Goal: Transaction & Acquisition: Book appointment/travel/reservation

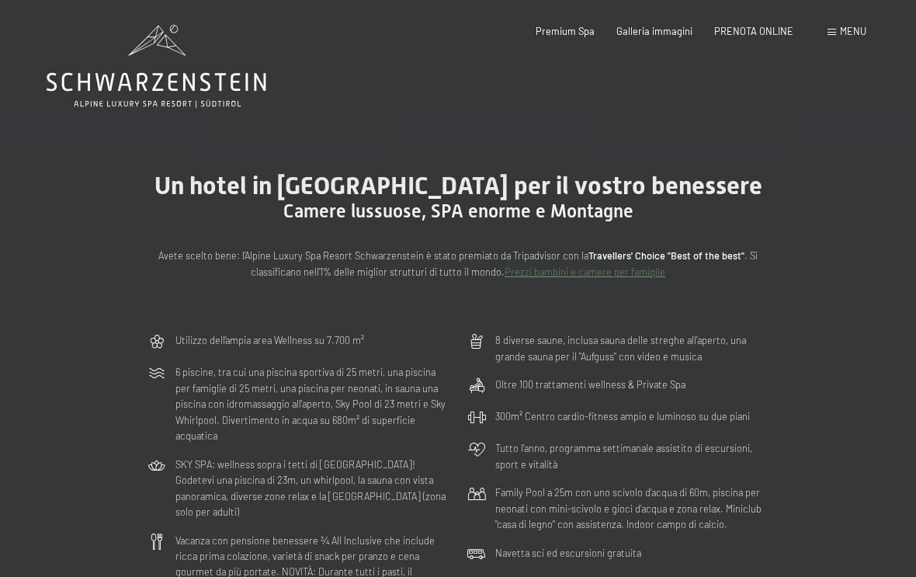
click at [768, 35] on div "PRENOTA ONLINE" at bounding box center [753, 32] width 79 height 14
click at [766, 36] on div "Premium Spa Galleria immagini PRENOTA ONLINE" at bounding box center [653, 32] width 324 height 14
click at [761, 26] on span "PRENOTA ONLINE" at bounding box center [753, 31] width 79 height 12
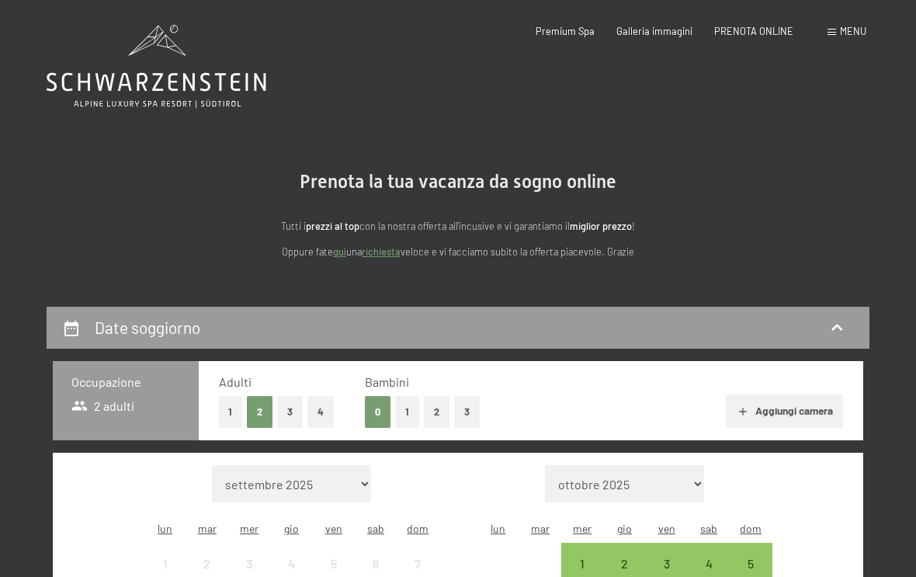
click at [291, 410] on button "3" at bounding box center [290, 412] width 26 height 32
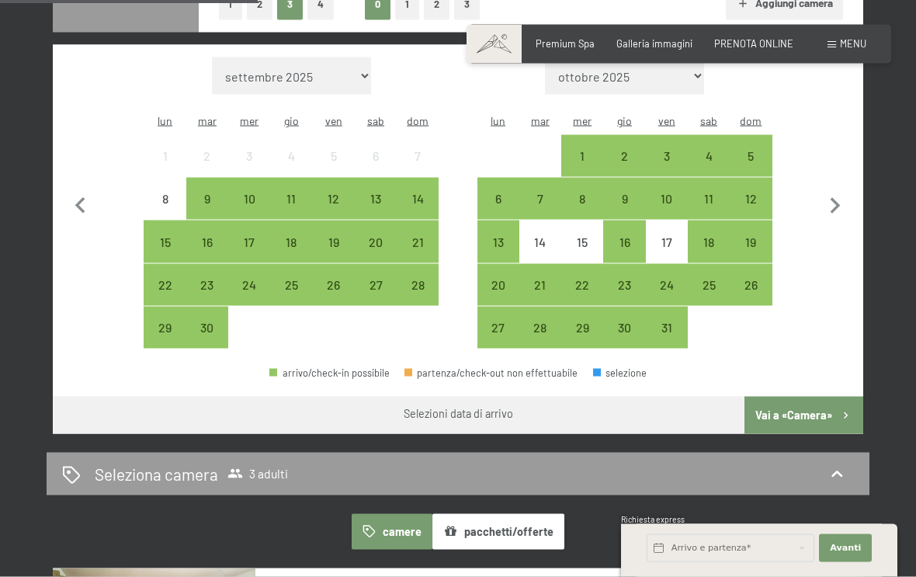
scroll to position [408, 0]
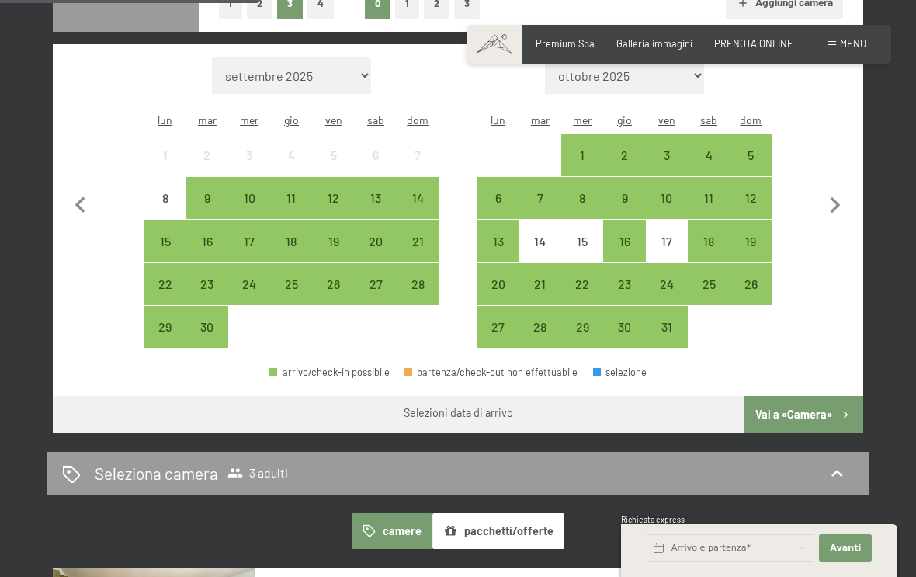
click at [170, 278] on div "22" at bounding box center [164, 297] width 39 height 39
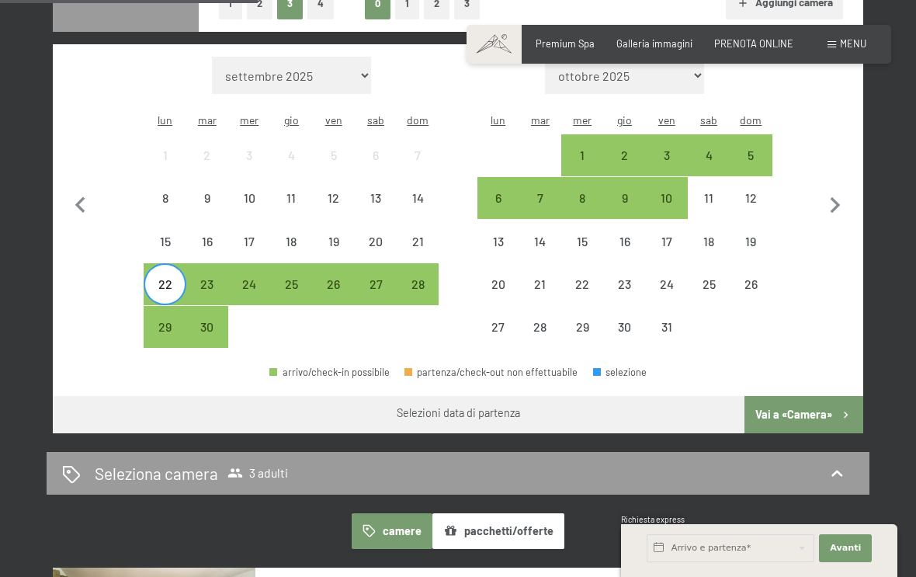
click at [425, 278] on div "28" at bounding box center [417, 297] width 39 height 39
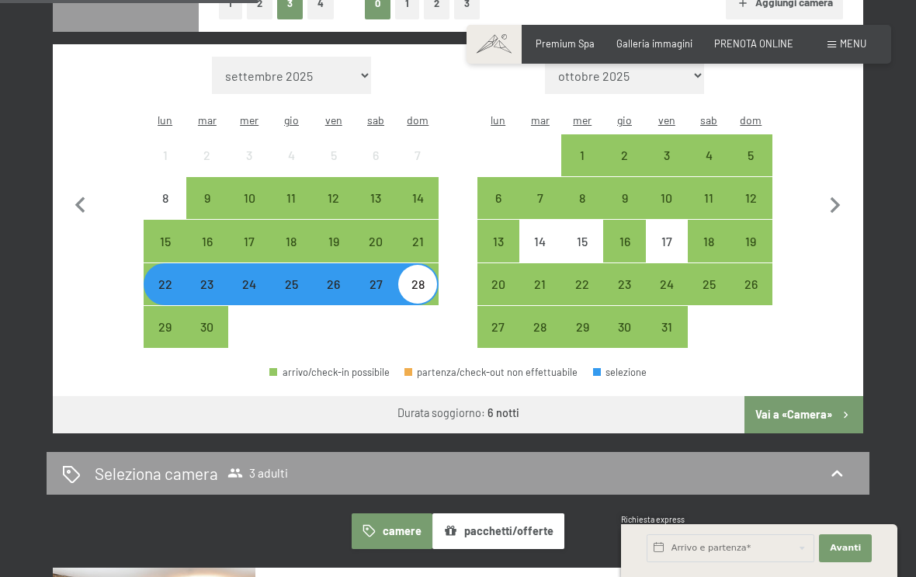
click at [807, 396] on button "Vai a «Camera»" at bounding box center [803, 414] width 119 height 37
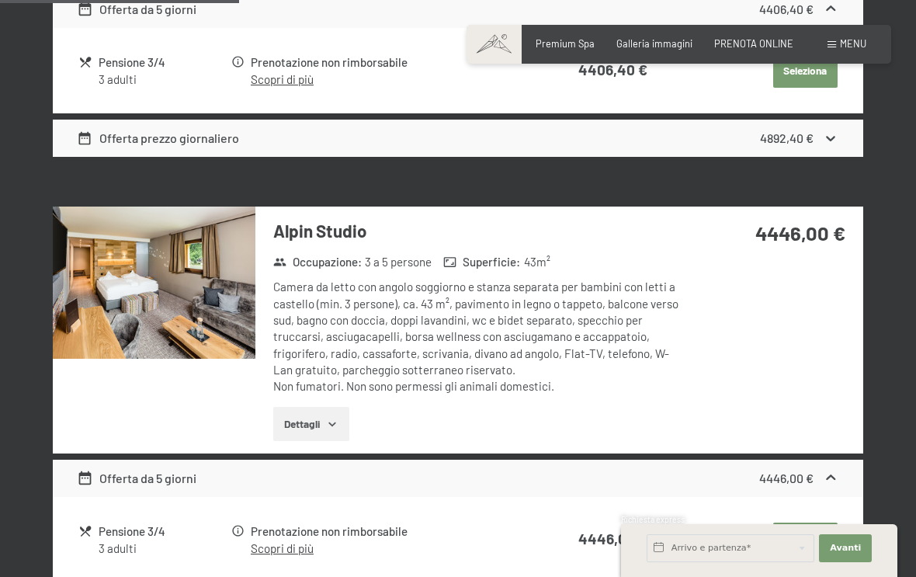
scroll to position [798, 0]
click at [336, 418] on icon "button" at bounding box center [332, 424] width 12 height 12
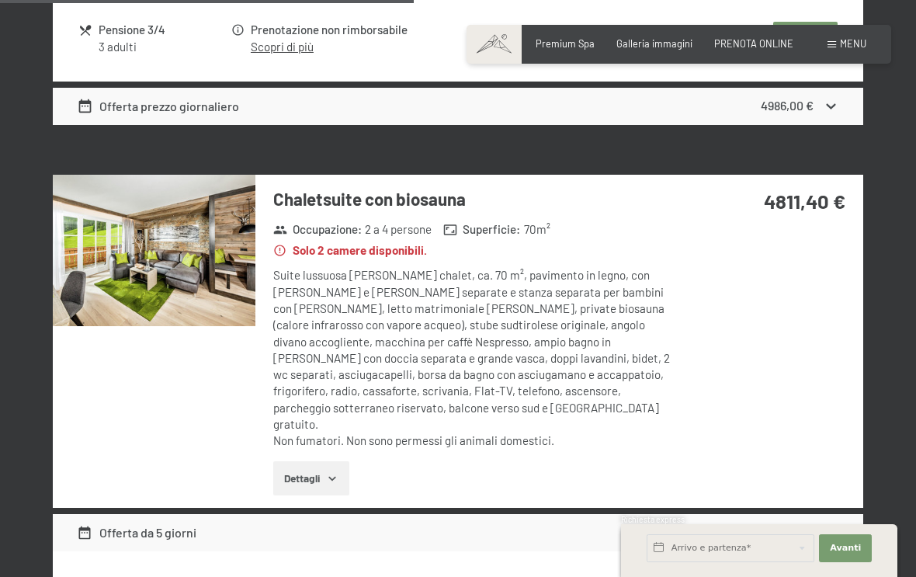
scroll to position [1425, 0]
click at [340, 461] on button "Dettagli" at bounding box center [310, 478] width 75 height 34
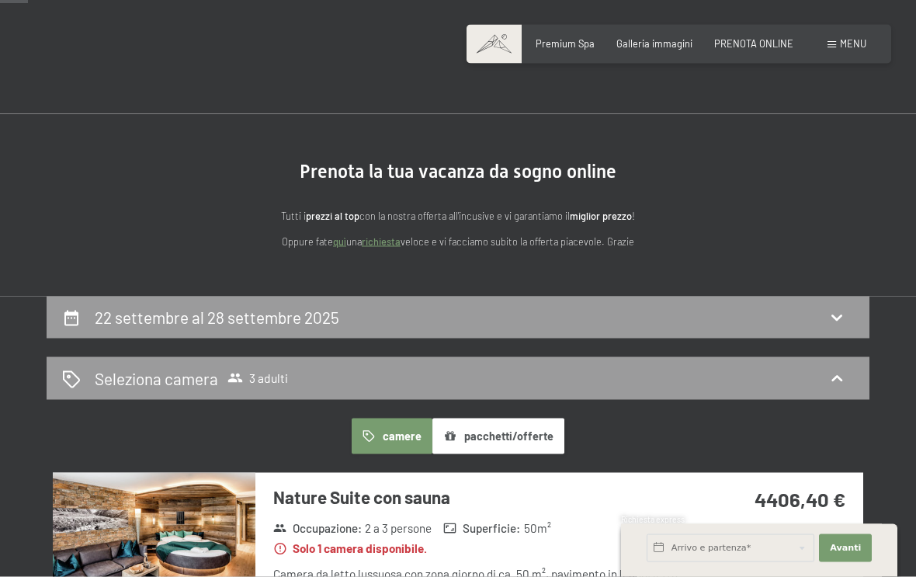
scroll to position [0, 0]
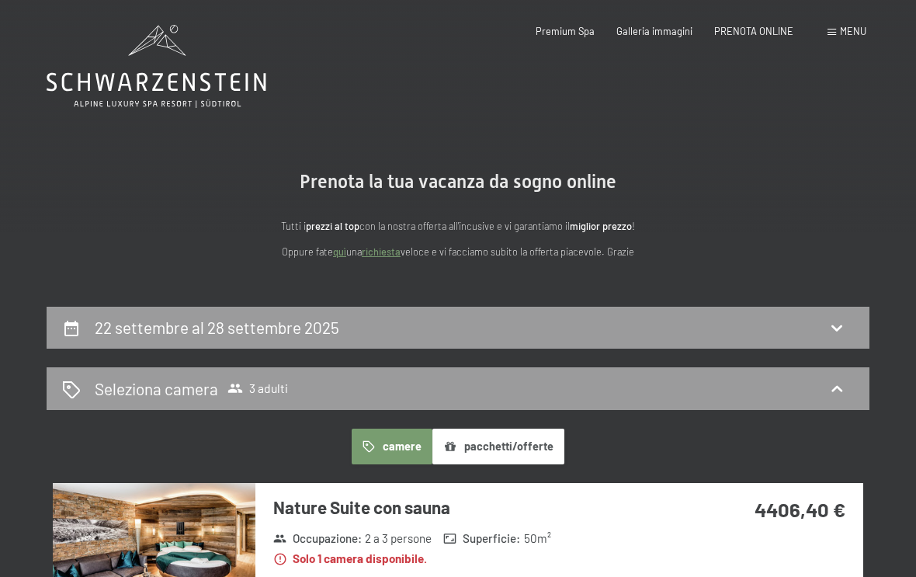
click at [118, 79] on icon at bounding box center [157, 66] width 220 height 83
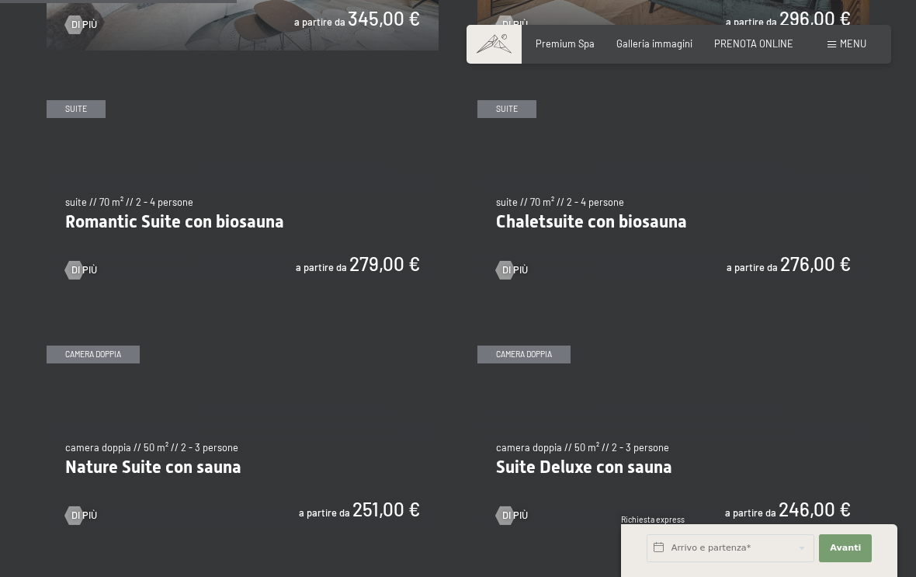
scroll to position [1004, 0]
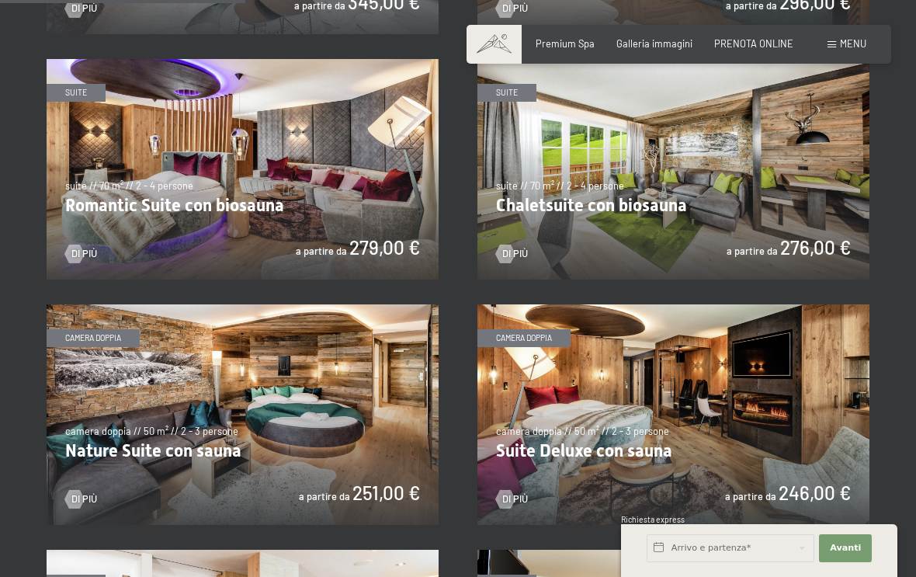
click at [727, 196] on img at bounding box center [673, 169] width 392 height 220
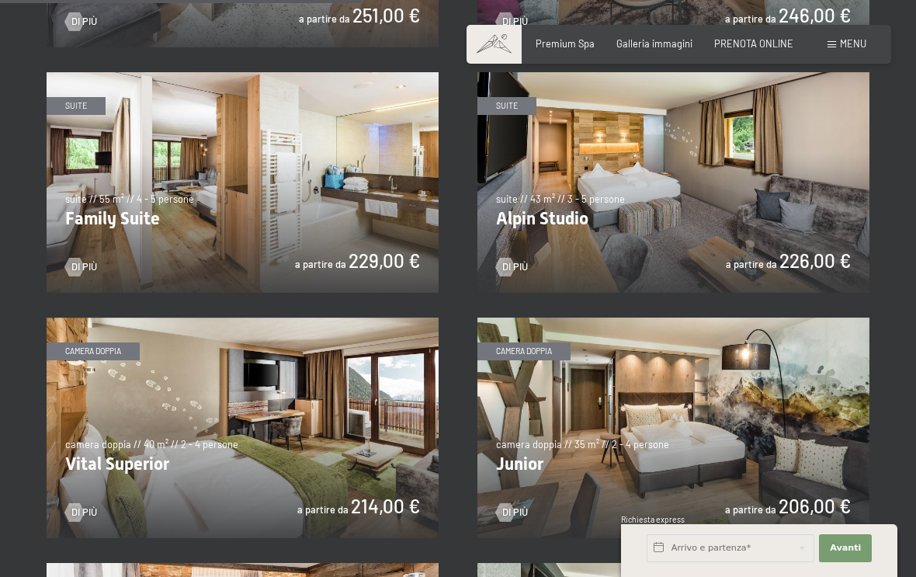
scroll to position [1481, 0]
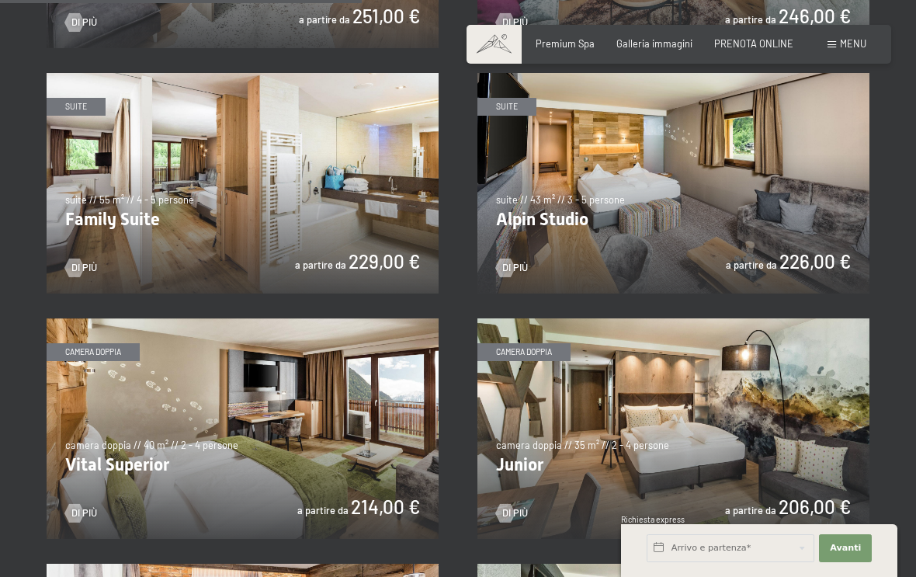
click at [766, 198] on img at bounding box center [673, 183] width 392 height 220
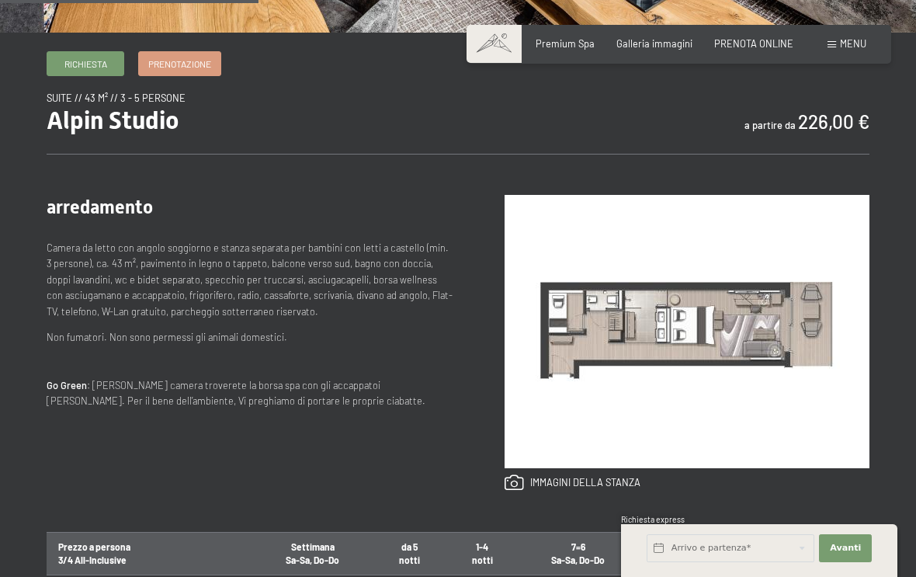
scroll to position [473, 0]
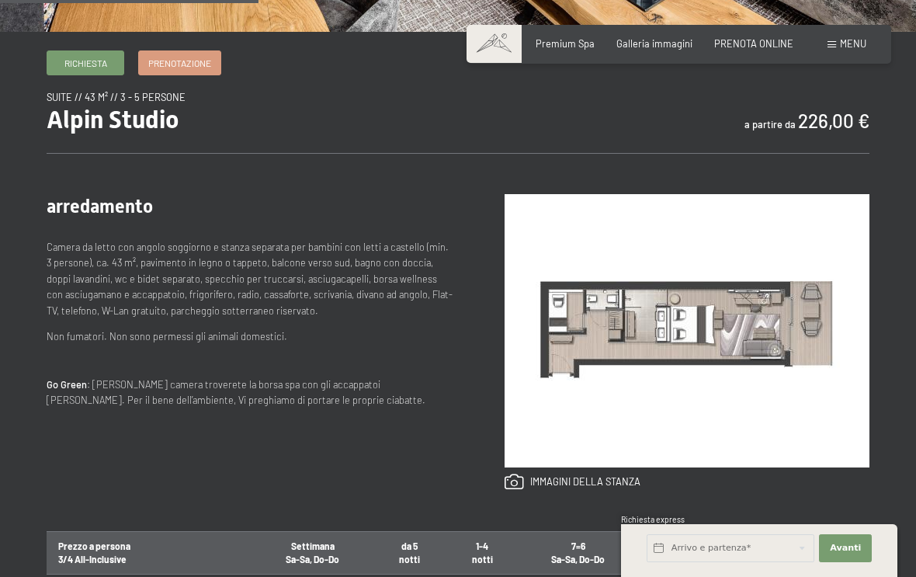
click at [570, 299] on img at bounding box center [687, 330] width 365 height 273
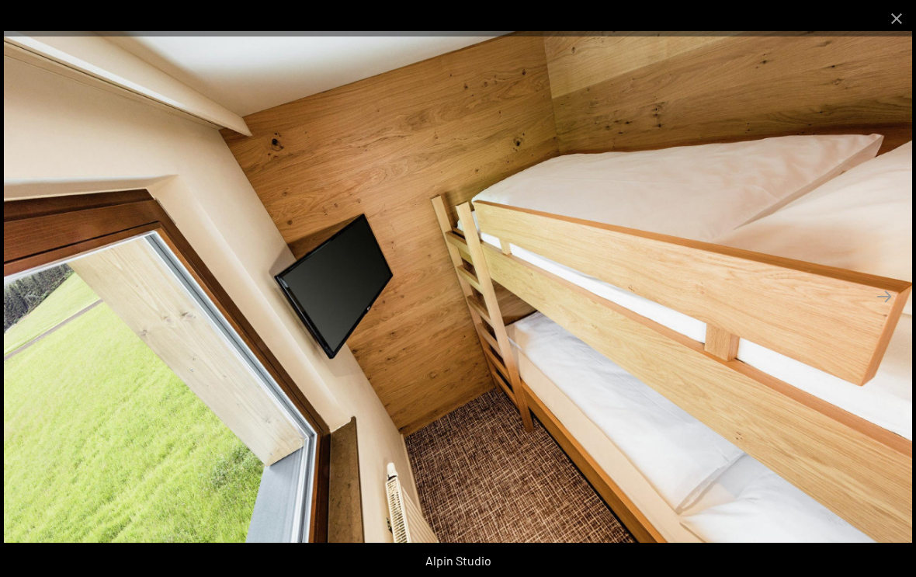
click at [884, 24] on button "Close gallery" at bounding box center [896, 18] width 39 height 36
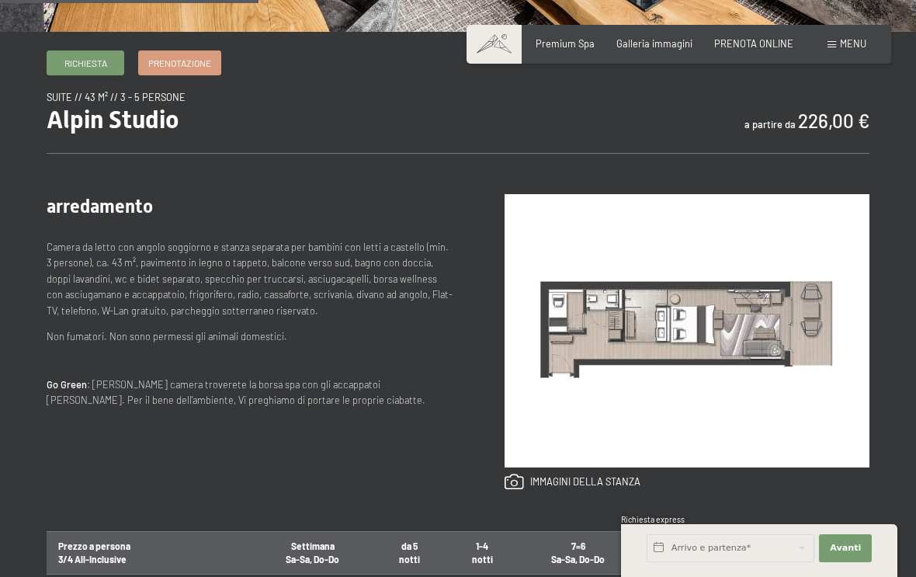
click at [768, 46] on span "PRENOTA ONLINE" at bounding box center [753, 43] width 79 height 12
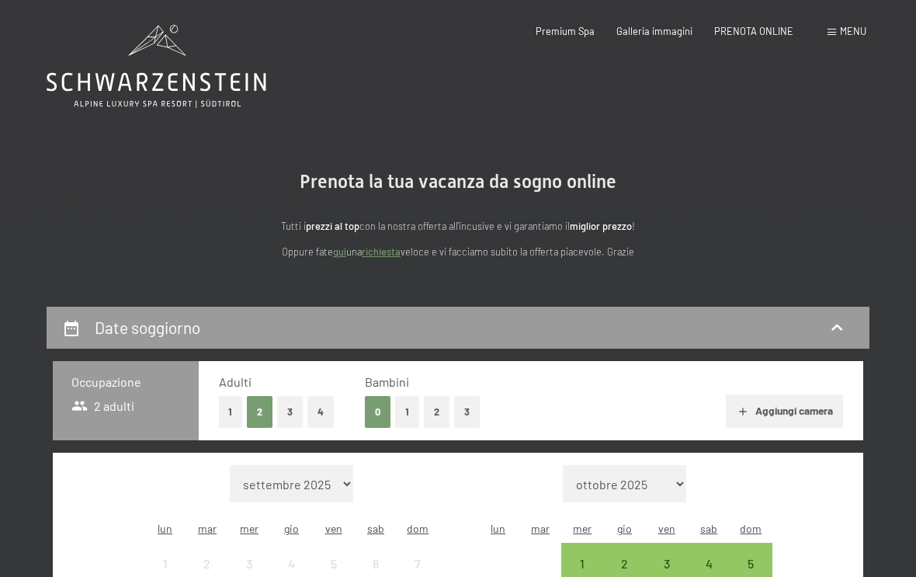
click at [287, 409] on button "3" at bounding box center [290, 412] width 26 height 32
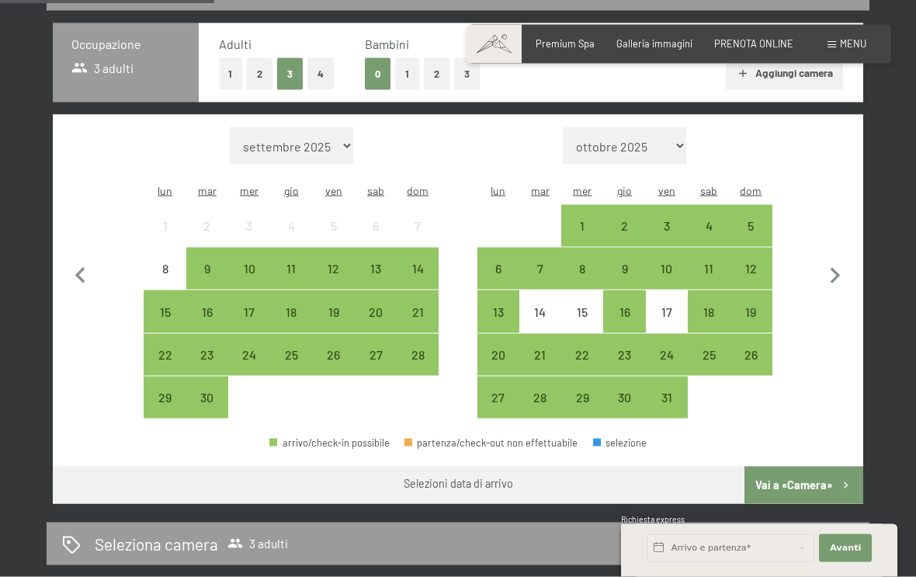
scroll to position [339, 0]
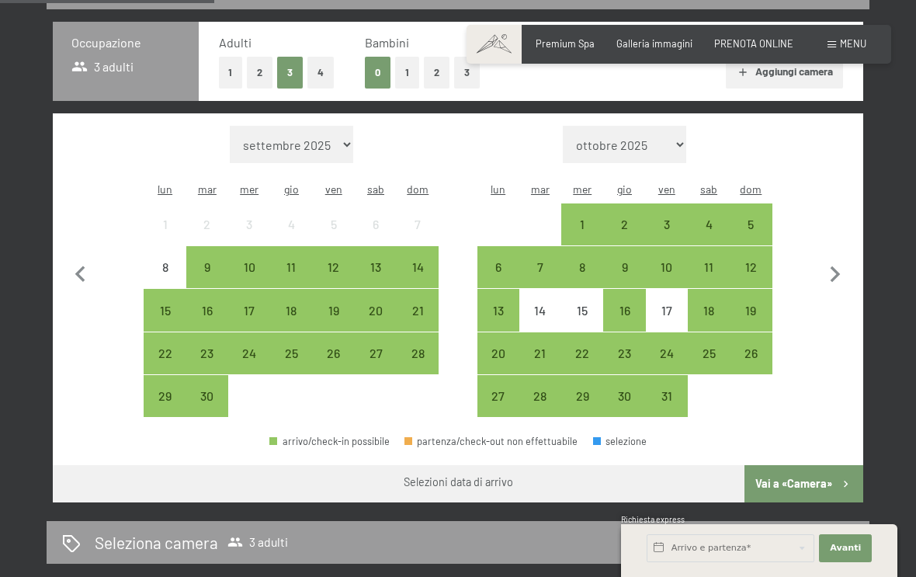
click at [176, 347] on div "22" at bounding box center [164, 366] width 39 height 39
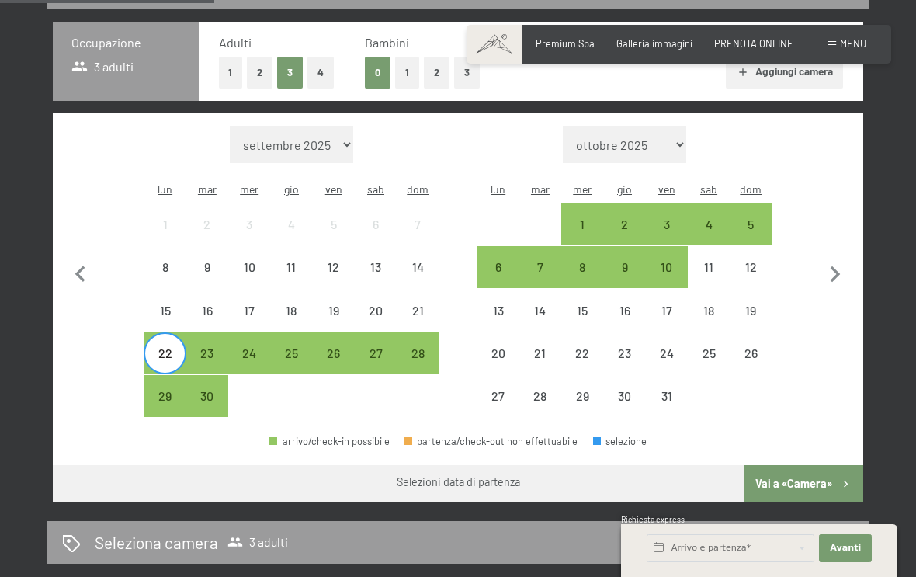
click at [425, 347] on div "28" at bounding box center [417, 366] width 39 height 39
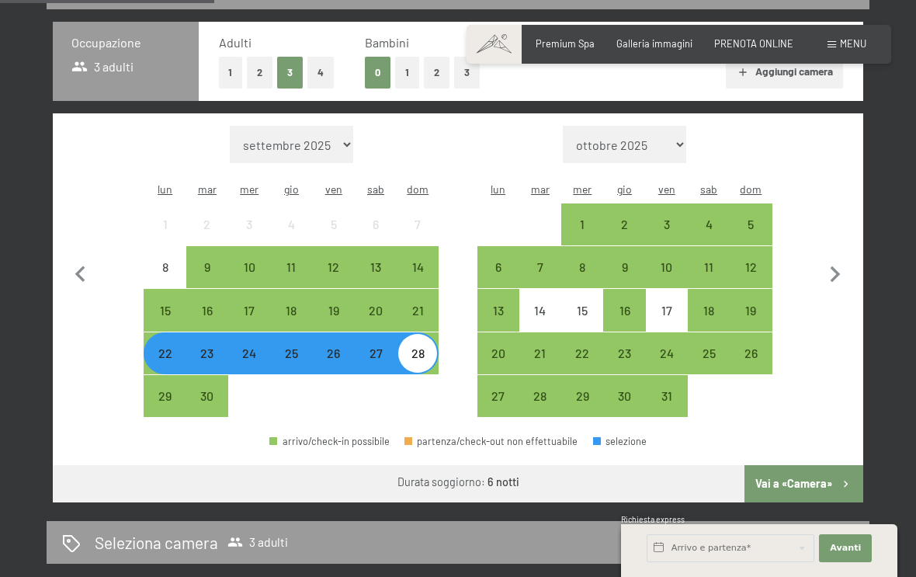
click at [811, 465] on button "Vai a «Camera»" at bounding box center [803, 483] width 119 height 37
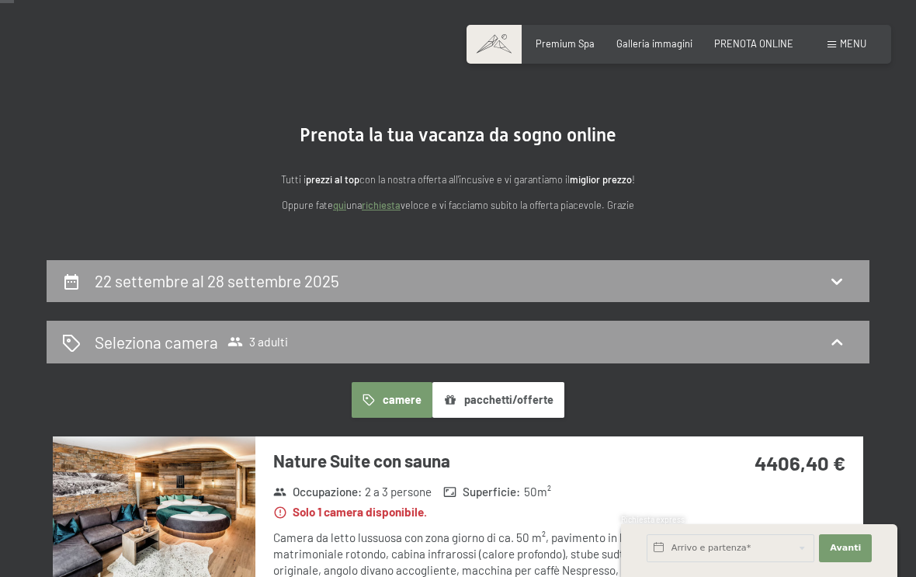
scroll to position [46, 0]
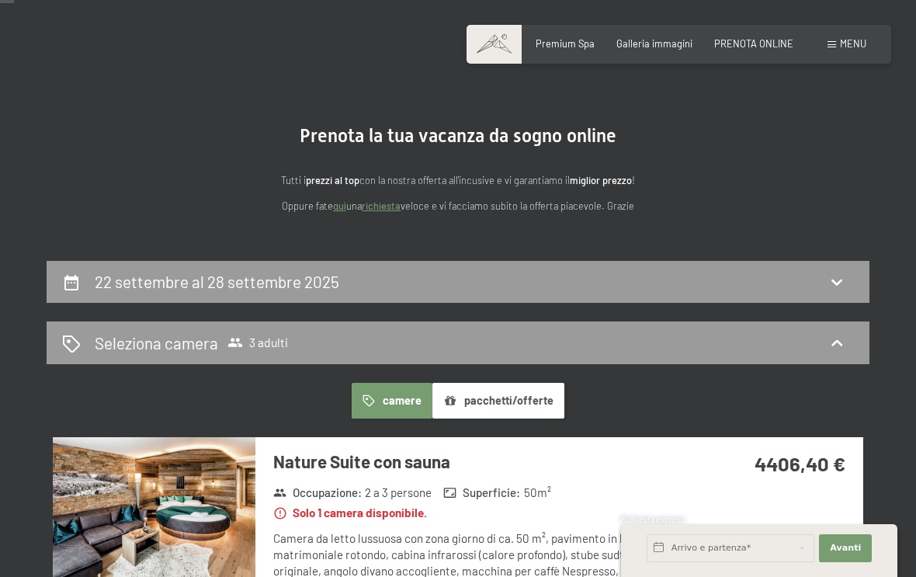
click at [852, 49] on span "Menu" at bounding box center [853, 43] width 26 height 12
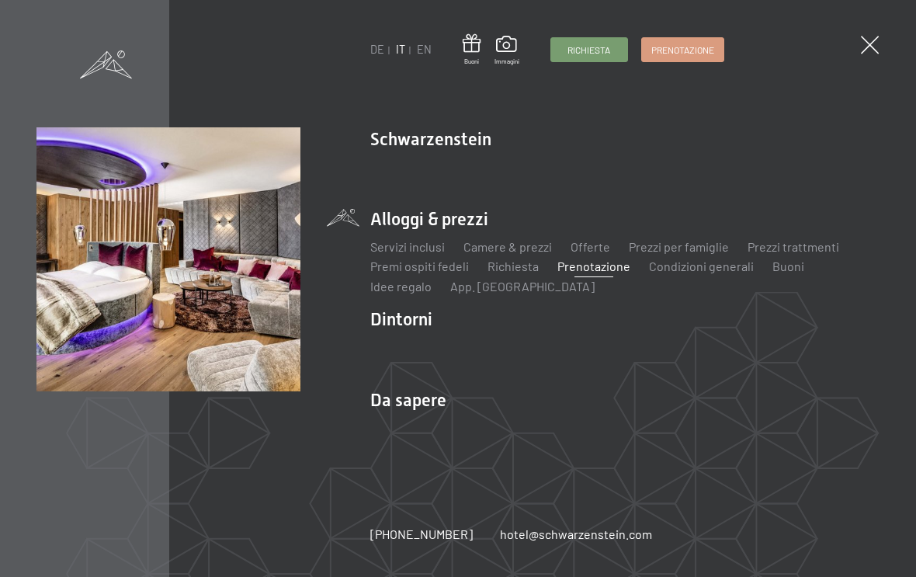
click at [533, 250] on link "Camere & prezzi" at bounding box center [507, 246] width 88 height 15
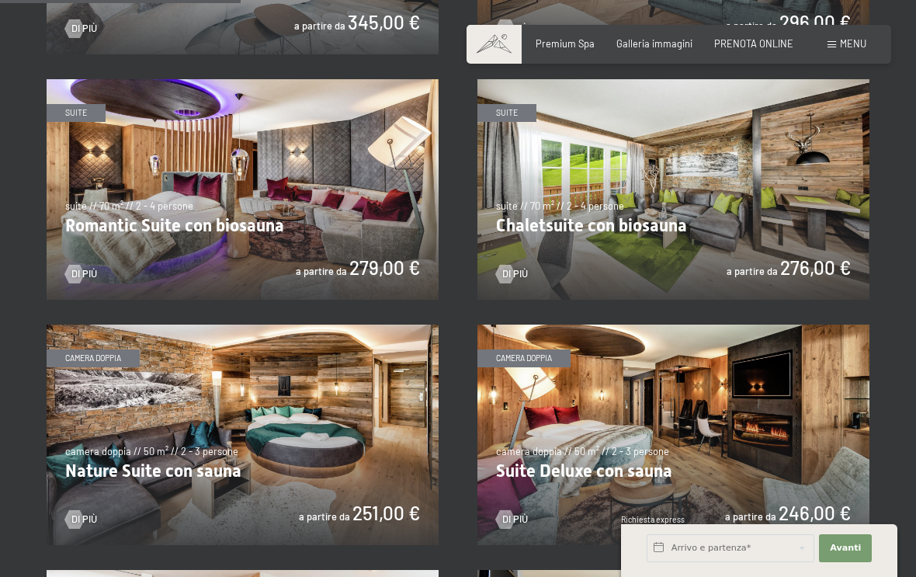
scroll to position [992, 0]
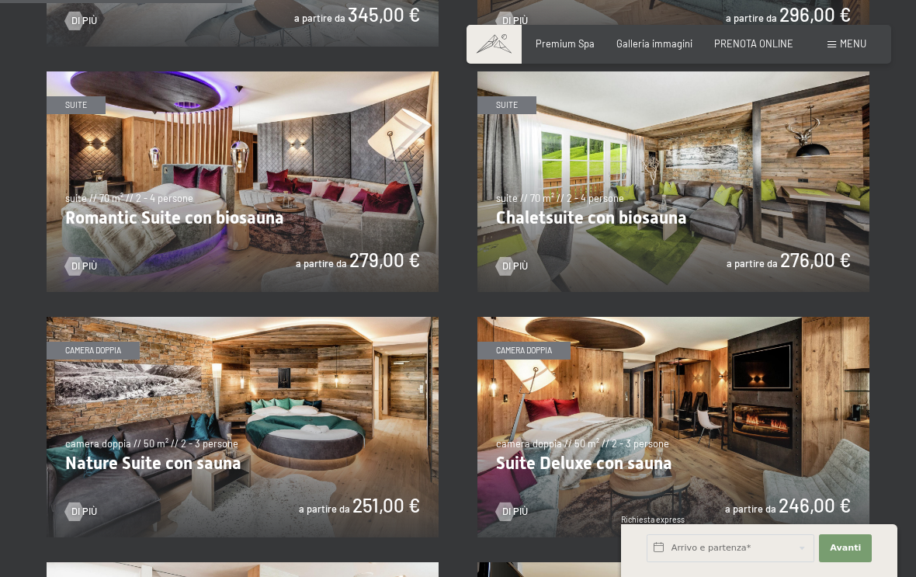
click at [299, 423] on img at bounding box center [243, 427] width 392 height 220
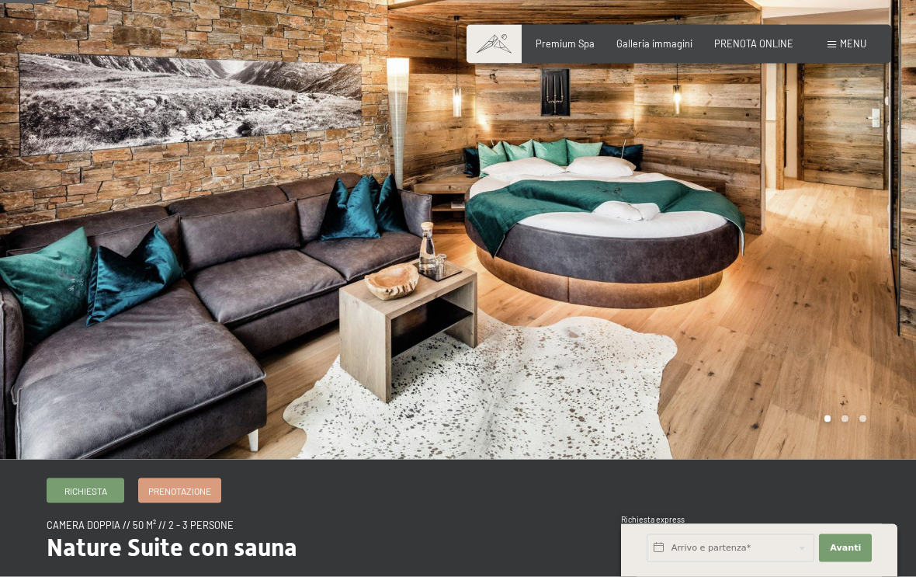
scroll to position [38, 0]
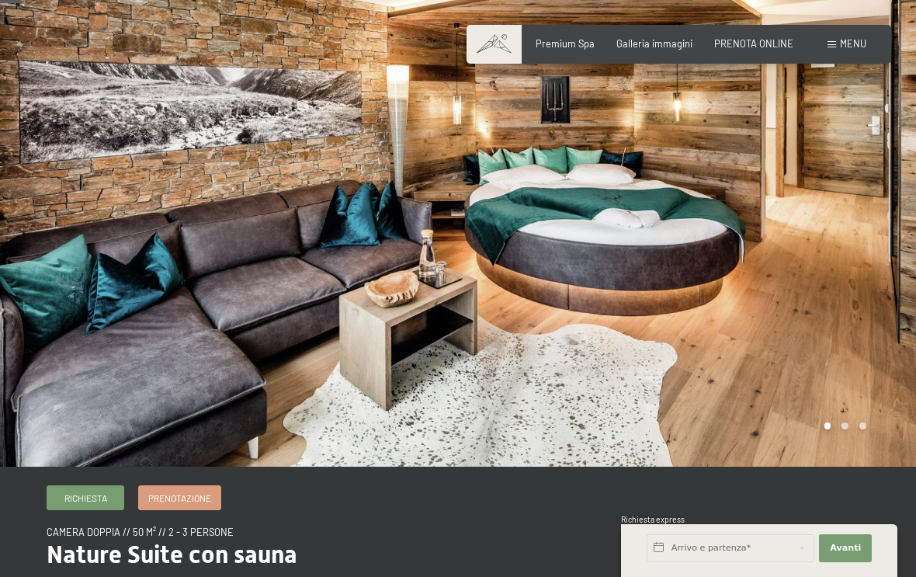
click at [890, 199] on div at bounding box center [687, 214] width 458 height 505
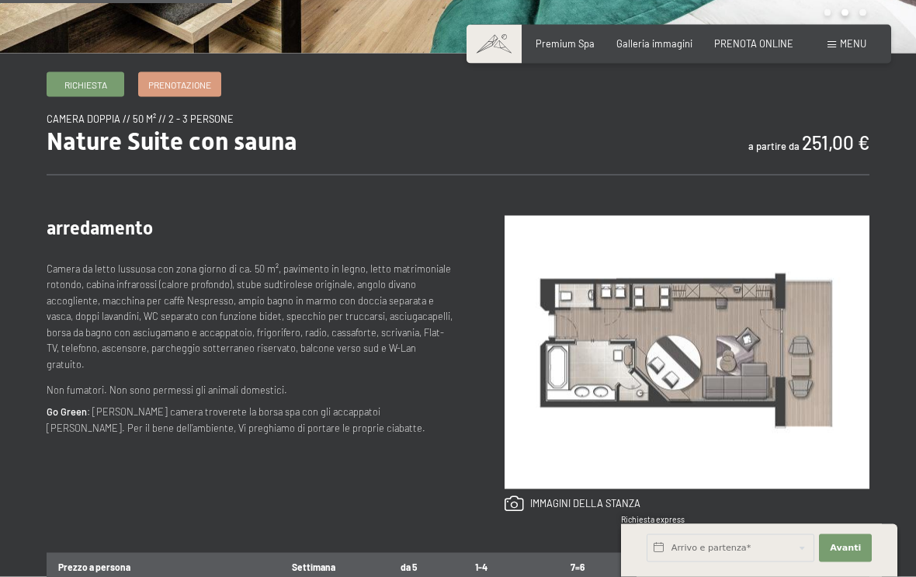
scroll to position [458, 0]
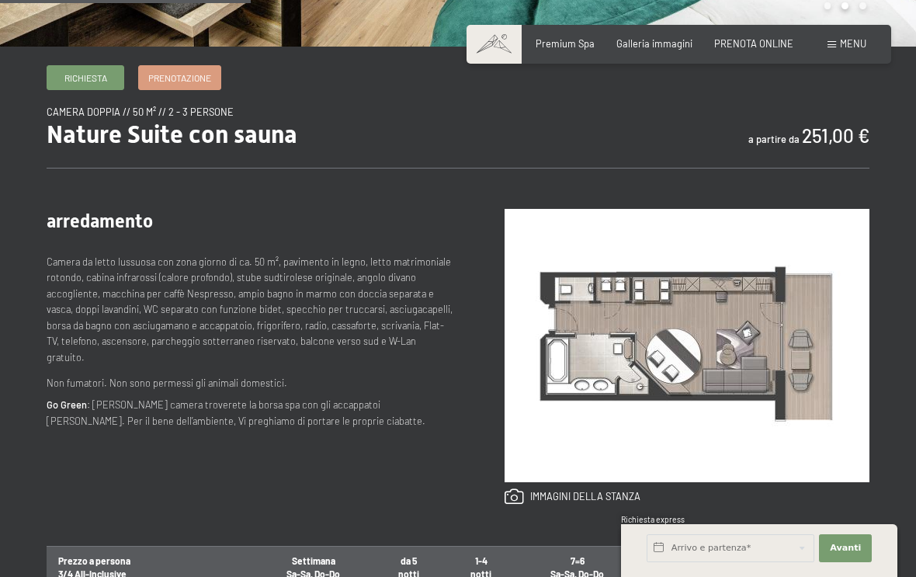
click at [708, 336] on img at bounding box center [687, 345] width 365 height 273
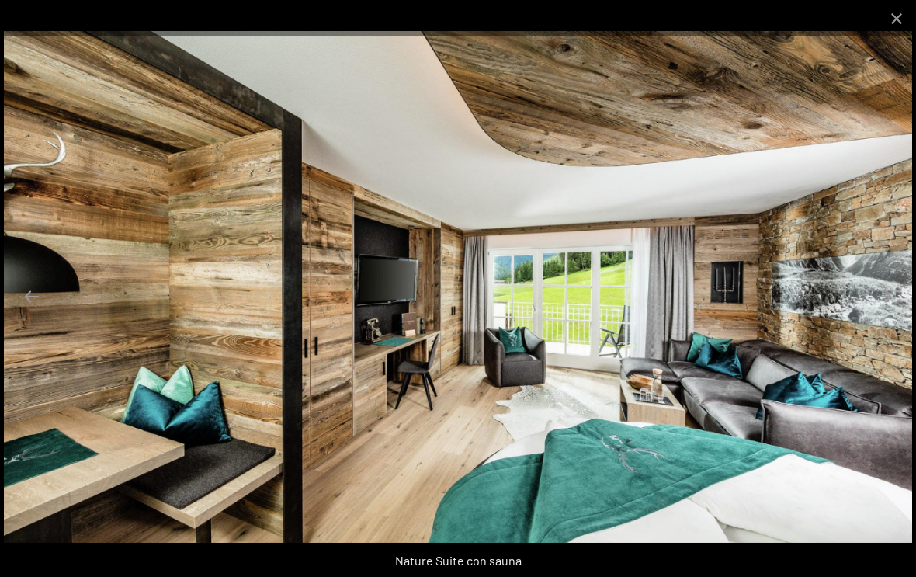
click at [899, 23] on button "Close gallery" at bounding box center [896, 18] width 39 height 36
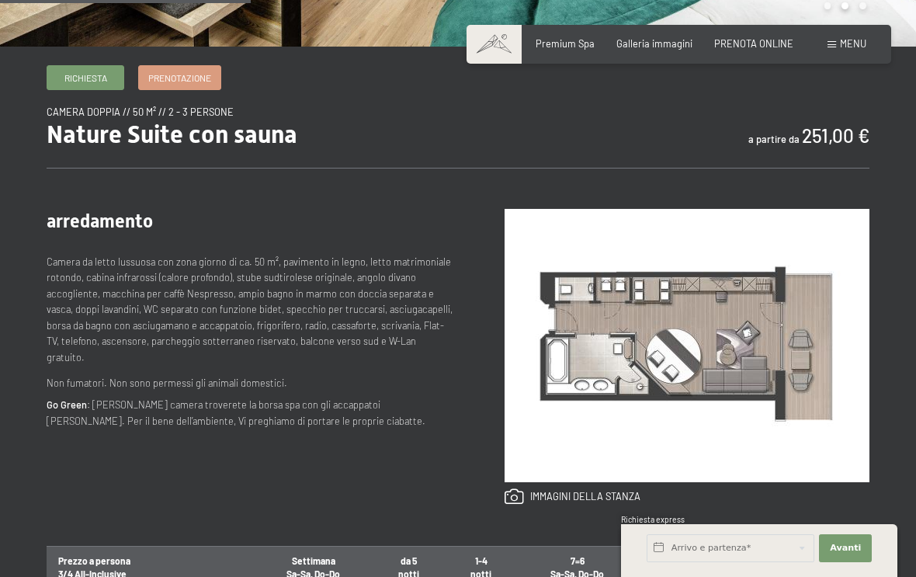
click at [771, 44] on span "PRENOTA ONLINE" at bounding box center [753, 43] width 79 height 12
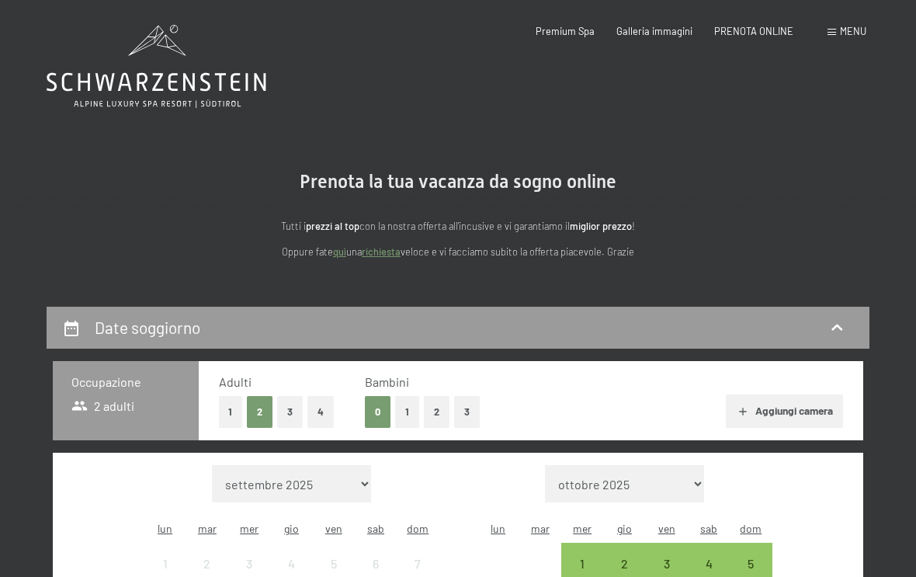
click at [293, 411] on button "3" at bounding box center [290, 412] width 26 height 32
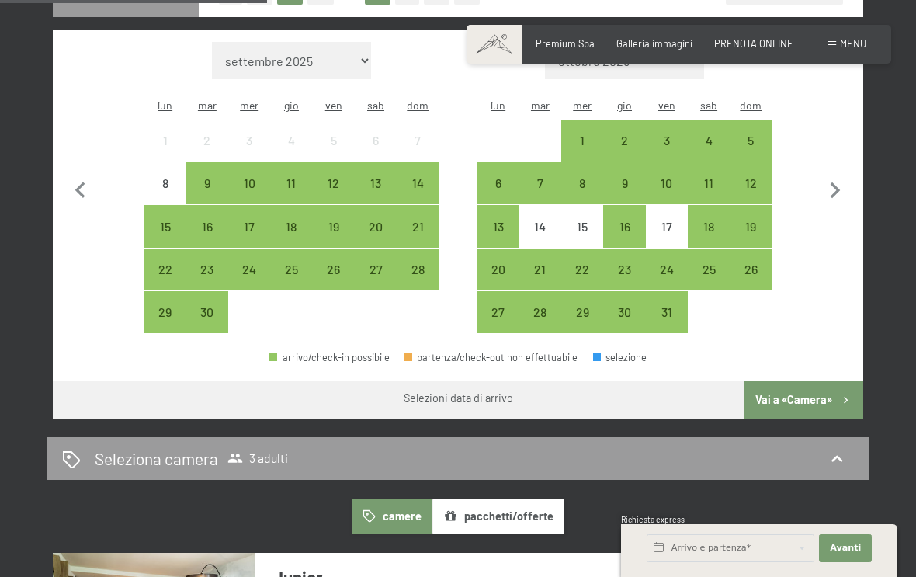
scroll to position [421, 0]
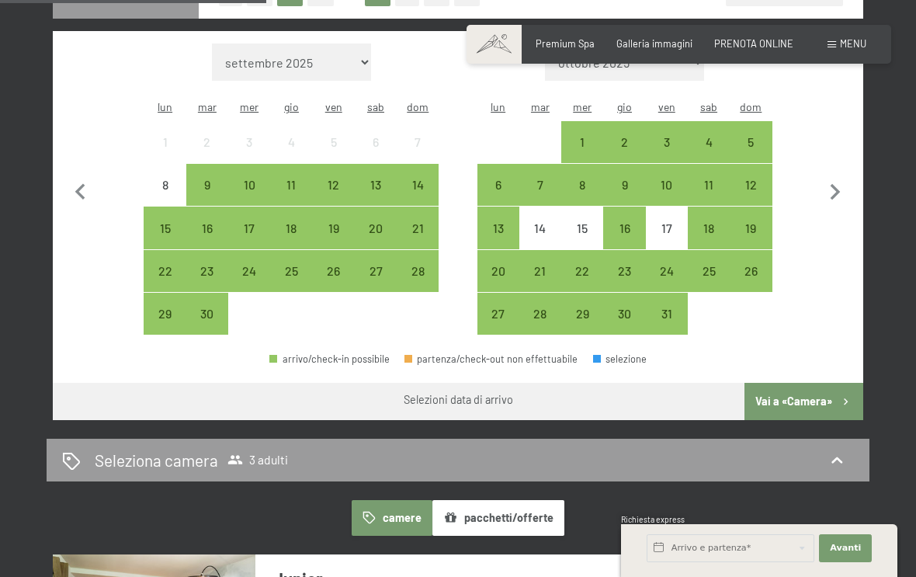
click at [427, 265] on div "28" at bounding box center [417, 284] width 39 height 39
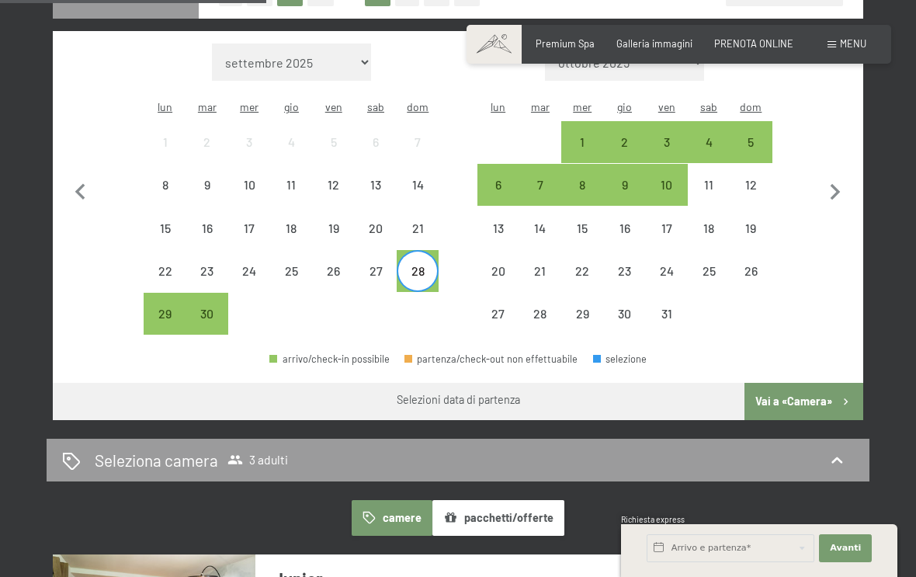
click at [175, 265] on div "22" at bounding box center [164, 284] width 39 height 39
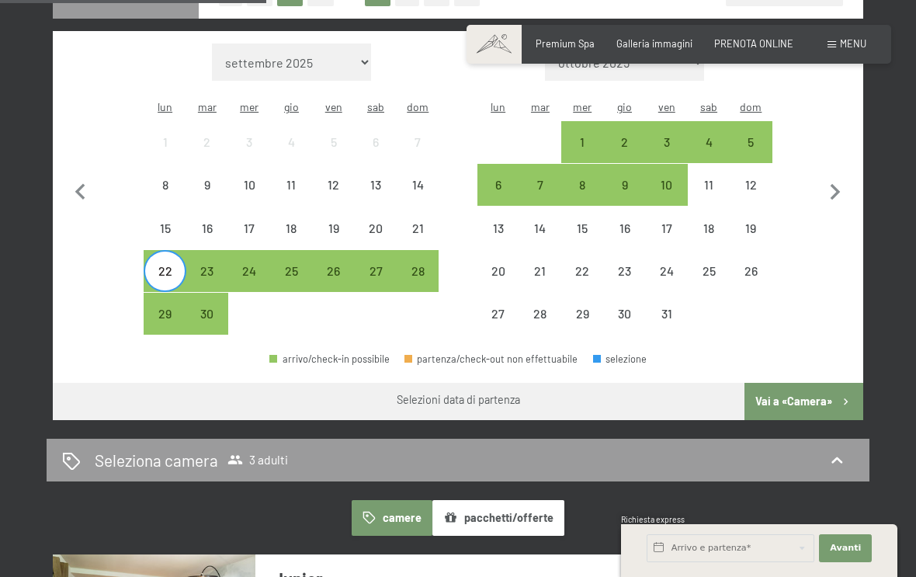
click at [419, 265] on div "28" at bounding box center [417, 284] width 39 height 39
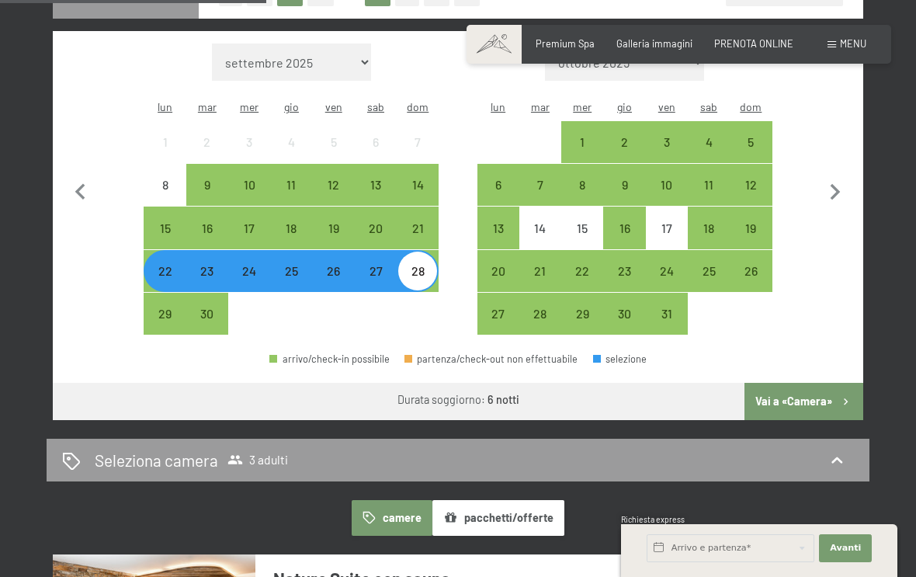
click at [808, 383] on button "Vai a «Camera»" at bounding box center [803, 401] width 119 height 37
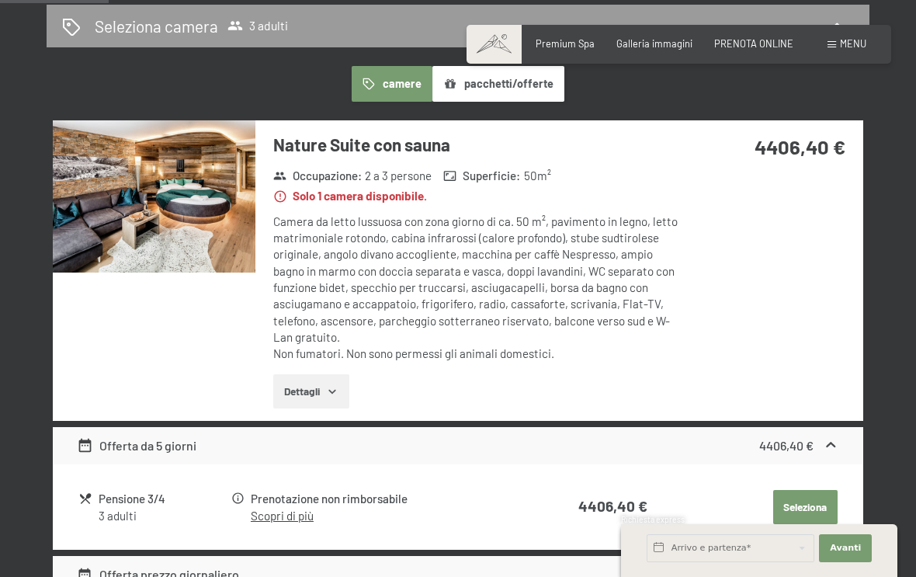
scroll to position [361, 0]
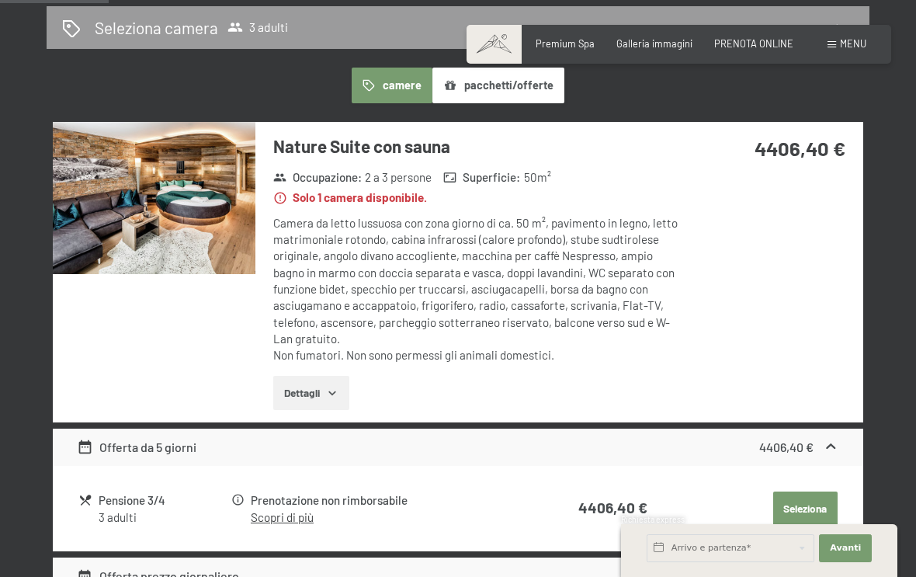
click at [345, 399] on button "Dettagli" at bounding box center [310, 393] width 75 height 34
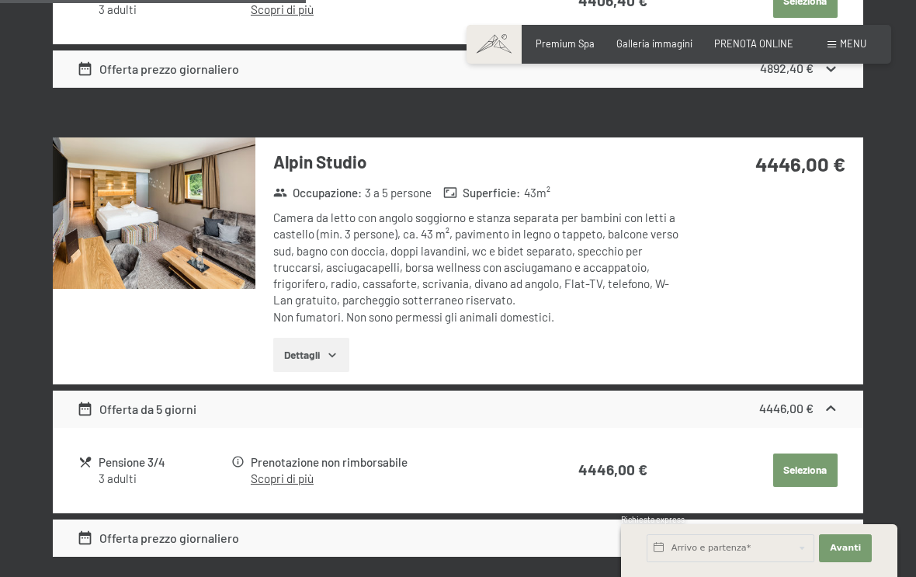
scroll to position [1083, 0]
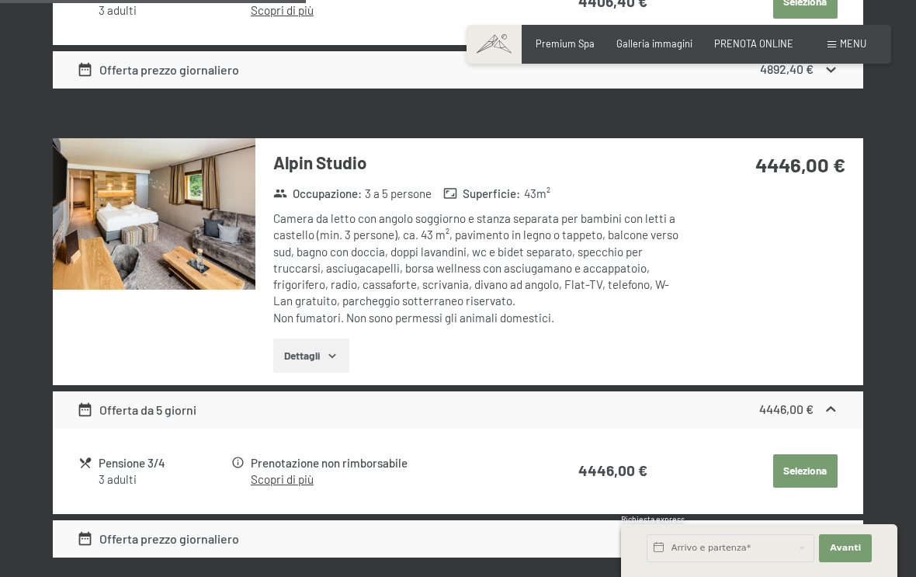
click at [343, 341] on span "Consenso marketing*" at bounding box center [365, 333] width 117 height 16
click at [300, 341] on input "Consenso marketing*" at bounding box center [292, 333] width 16 height 16
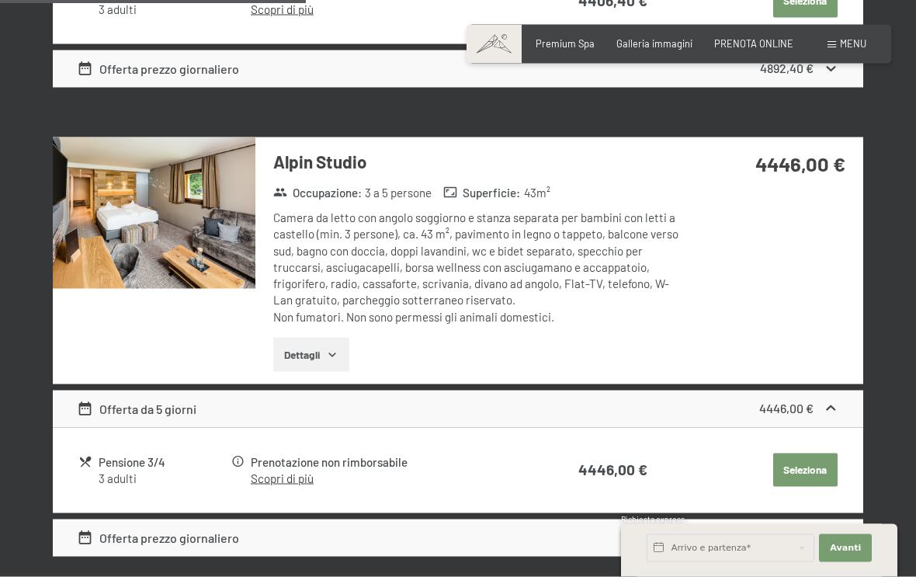
scroll to position [1085, 0]
click at [337, 341] on span "Consenso marketing*" at bounding box center [365, 333] width 117 height 16
click at [300, 341] on input "Consenso marketing*" at bounding box center [292, 333] width 16 height 16
click at [332, 339] on span "Consenso marketing*" at bounding box center [365, 333] width 117 height 16
click at [300, 339] on input "Consenso marketing*" at bounding box center [292, 333] width 16 height 16
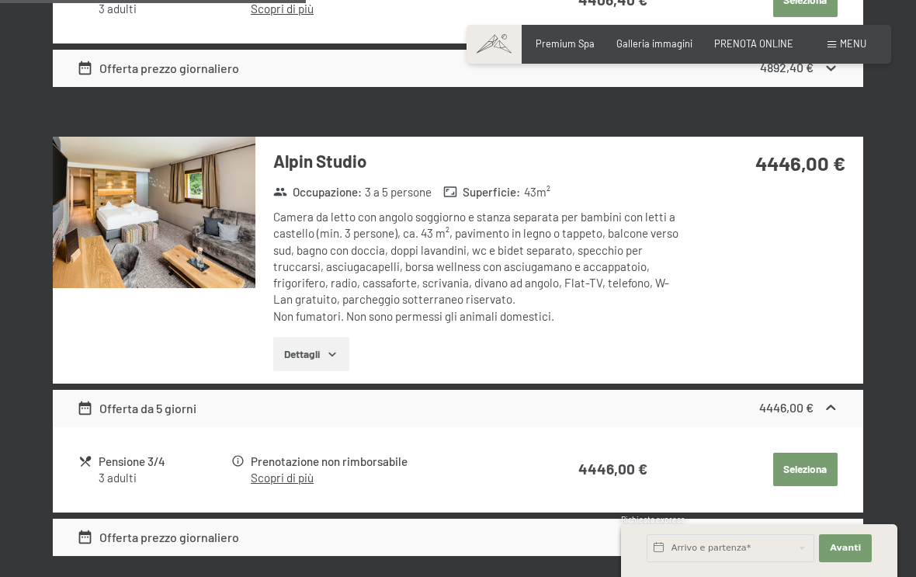
checkbox input "false"
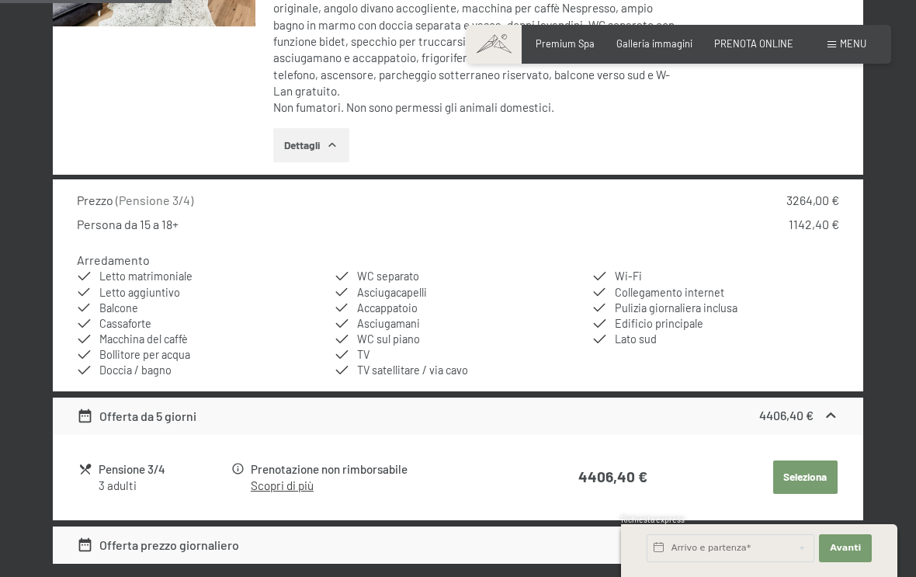
scroll to position [612, 0]
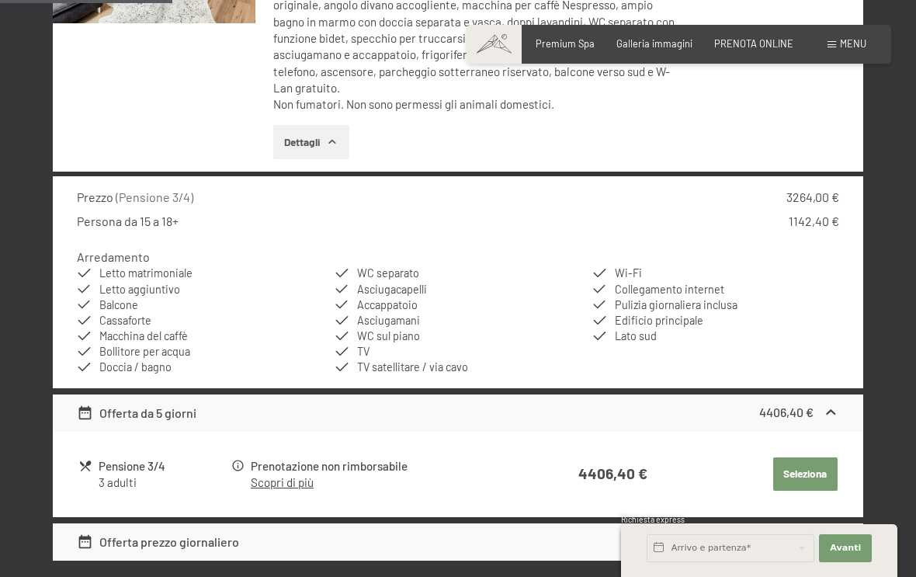
click at [806, 468] on button "Seleziona" at bounding box center [805, 474] width 64 height 34
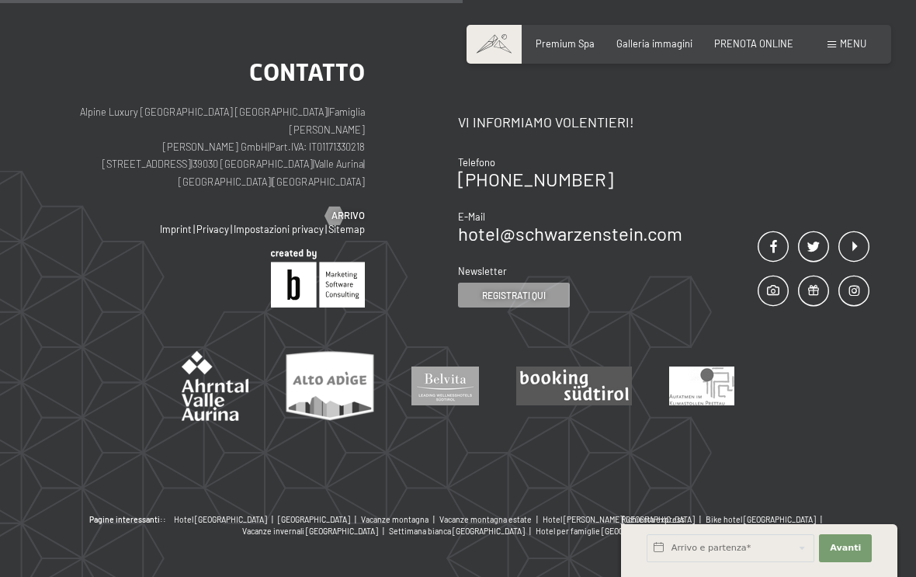
scroll to position [305, 0]
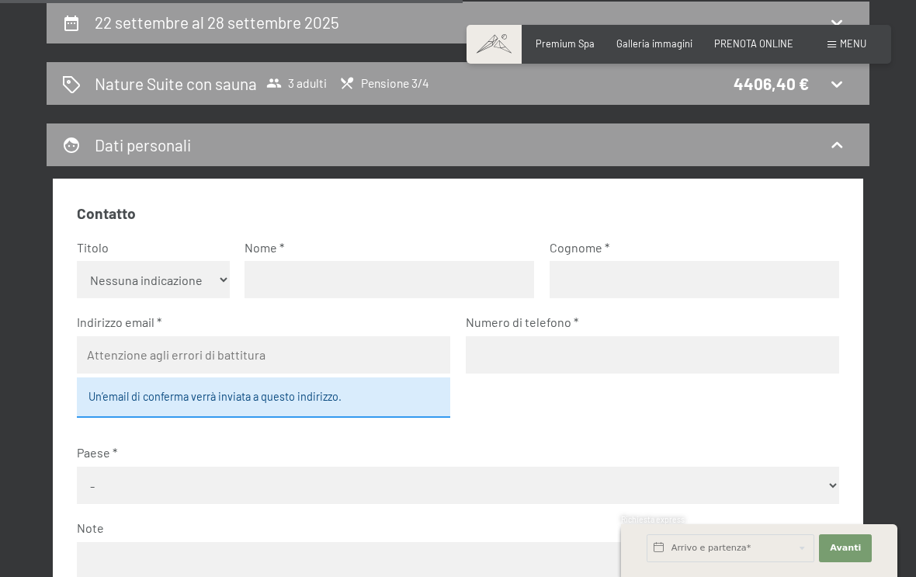
click at [345, 276] on input "text" at bounding box center [390, 279] width 290 height 37
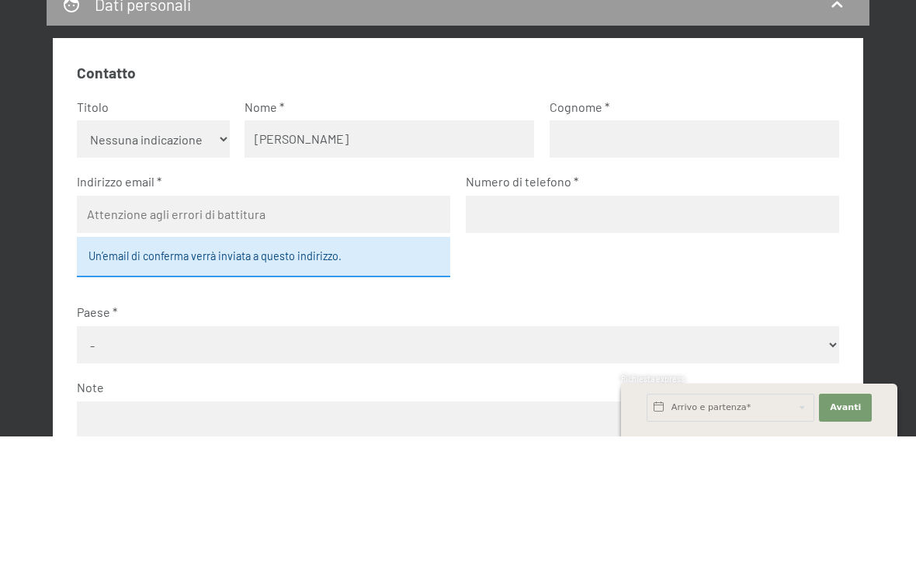
type input "eugenio"
click at [648, 261] on input "text" at bounding box center [695, 279] width 290 height 37
type input "sanzone"
click at [351, 336] on input "email" at bounding box center [263, 354] width 373 height 37
type input "esanz@tiscali.it"
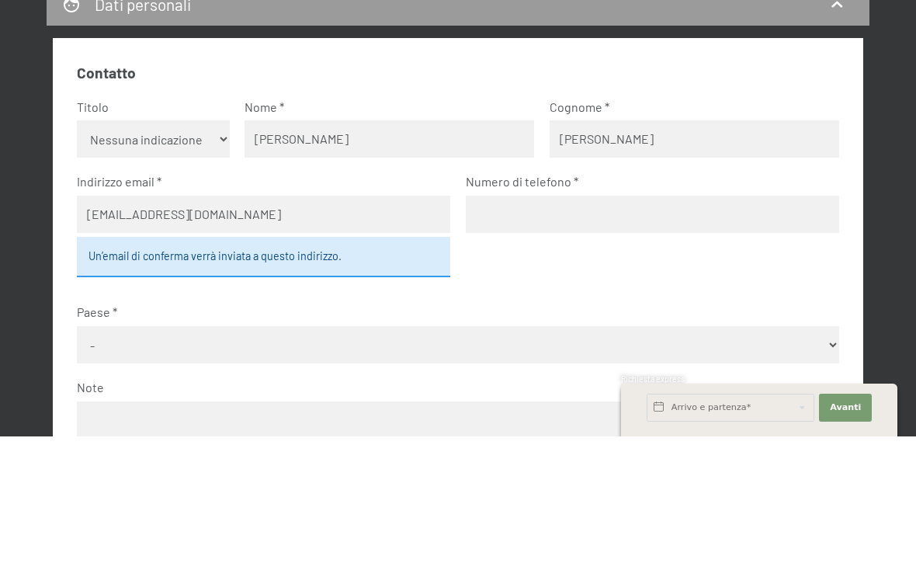
click at [605, 336] on input "tel" at bounding box center [652, 354] width 373 height 37
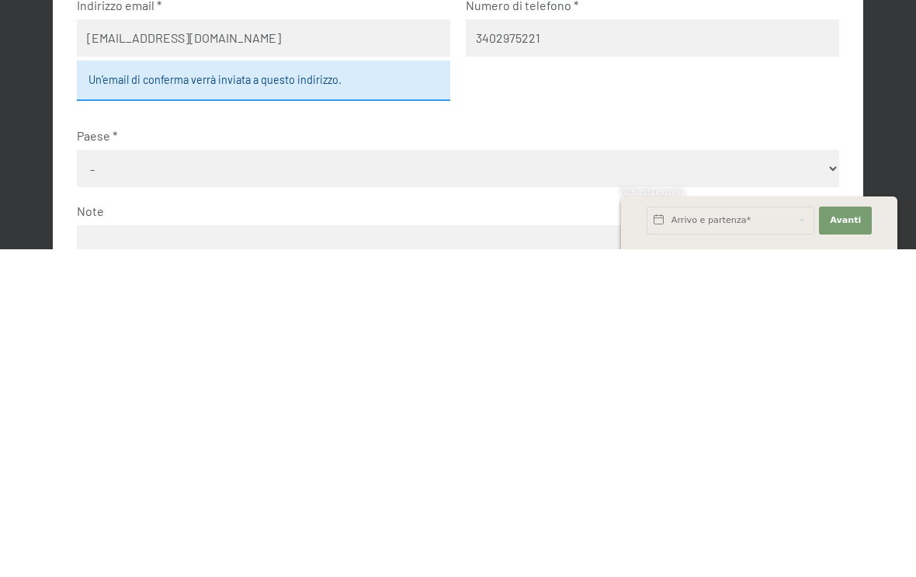
scroll to position [295, 0]
type input "3402975221"
click at [612, 477] on select "- Germania Austria Svizzera Italia Paesi Bassi Belgio Regno Unito Rep. Ceca Pol…" at bounding box center [457, 495] width 761 height 37
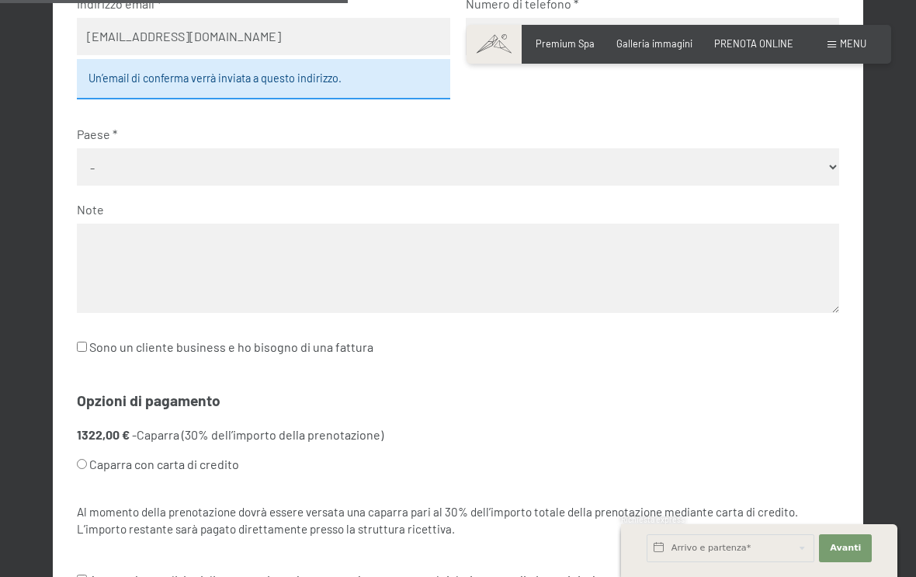
select select "ITA"
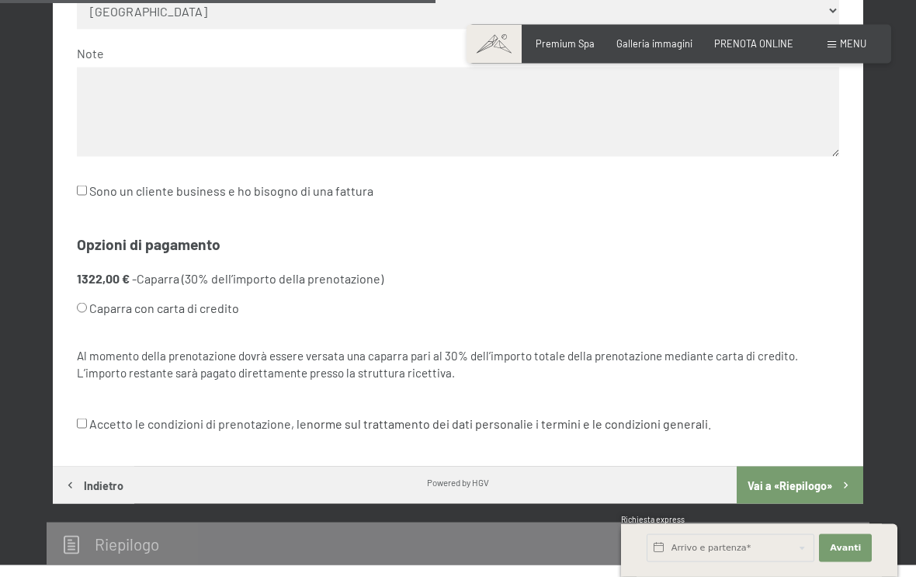
scroll to position [781, 0]
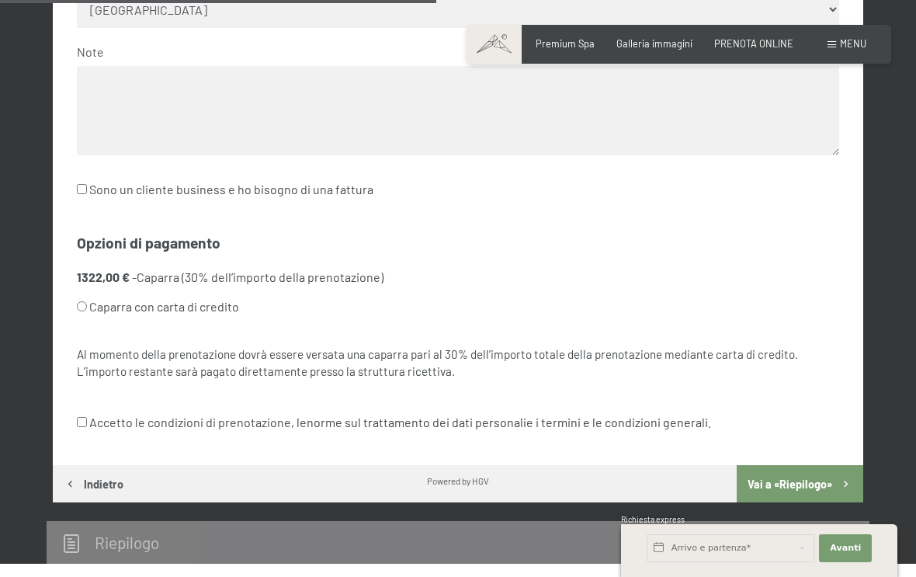
click at [87, 417] on input "Accetto le condizioni di prenotazione, le norme sul trattamento dei dati person…" at bounding box center [82, 422] width 10 height 10
checkbox input "true"
click at [806, 465] on button "Vai a «Riepilogo»" at bounding box center [800, 483] width 127 height 37
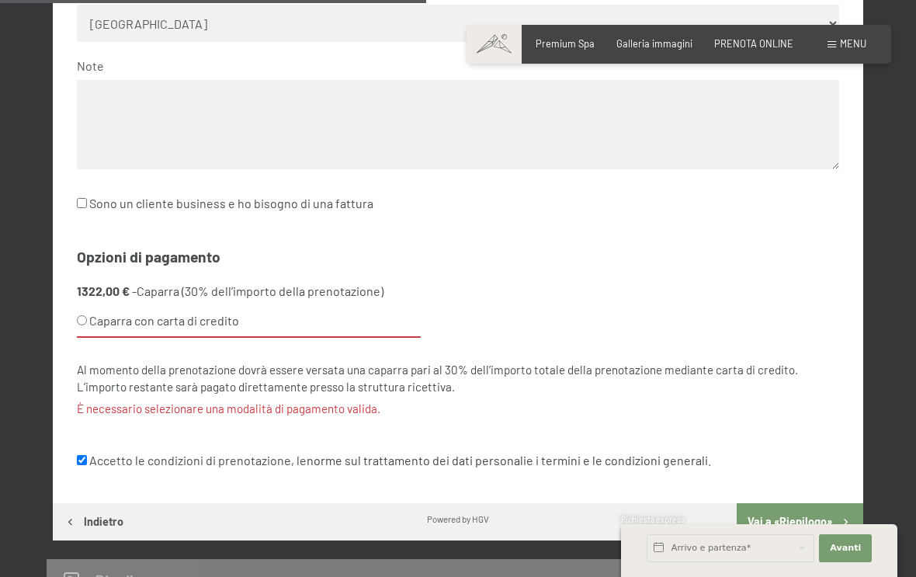
scroll to position [766, 0]
click at [85, 316] on input "Caparra con carta di credito" at bounding box center [82, 321] width 10 height 10
radio input "true"
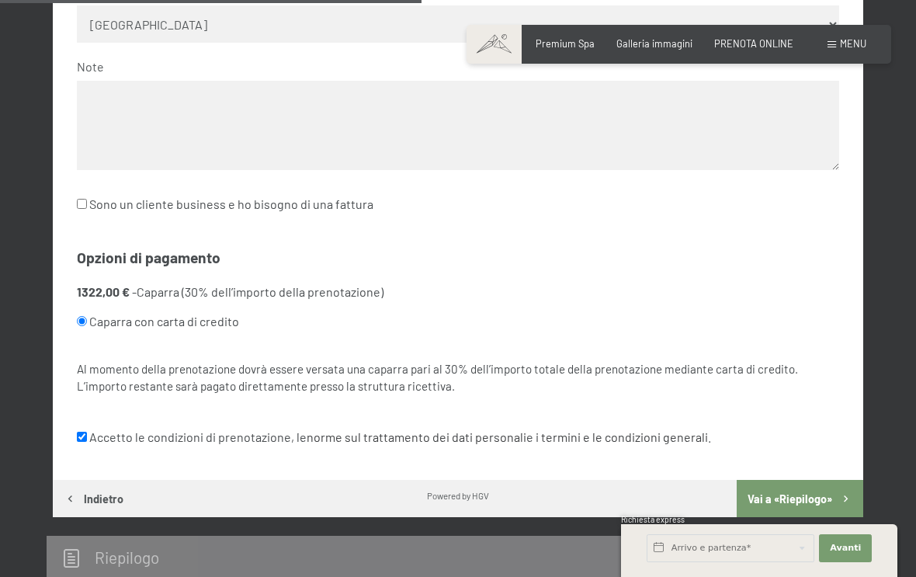
click at [817, 480] on button "Vai a «Riepilogo»" at bounding box center [800, 498] width 127 height 37
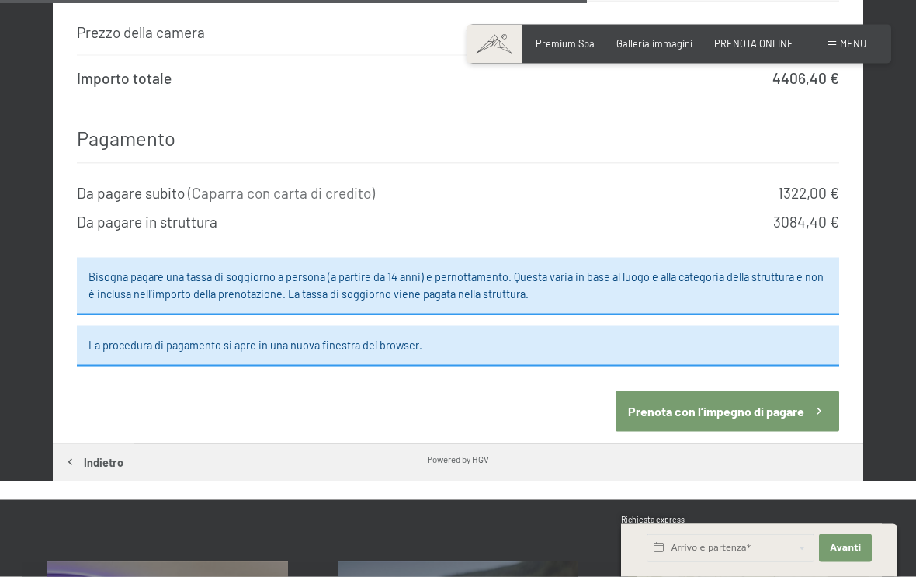
scroll to position [1357, 0]
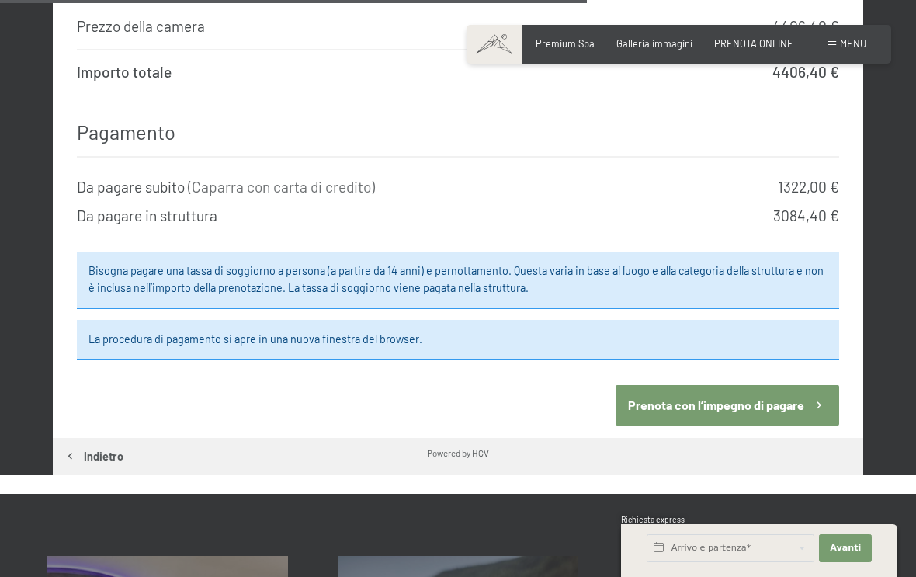
click at [803, 385] on button "Prenota con l’impegno di pagare" at bounding box center [727, 405] width 223 height 40
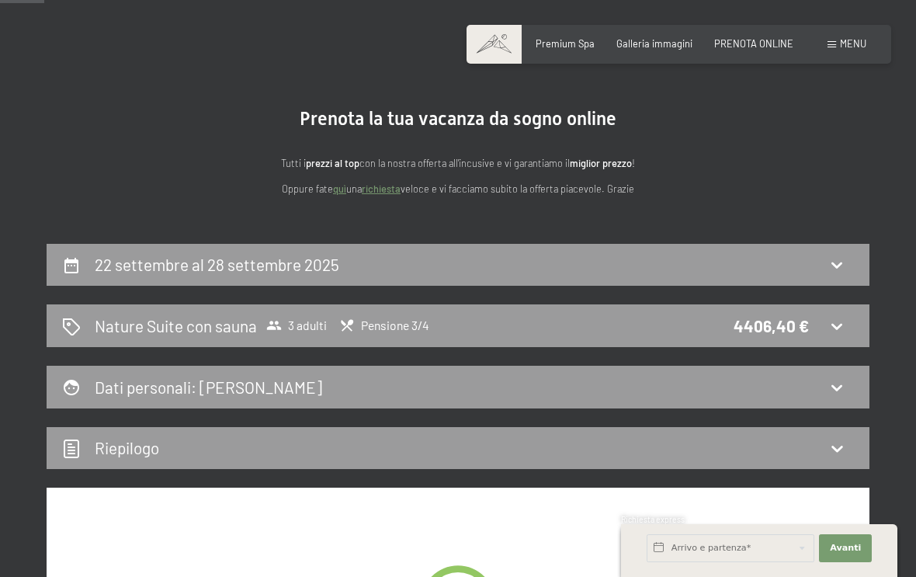
scroll to position [62, 0]
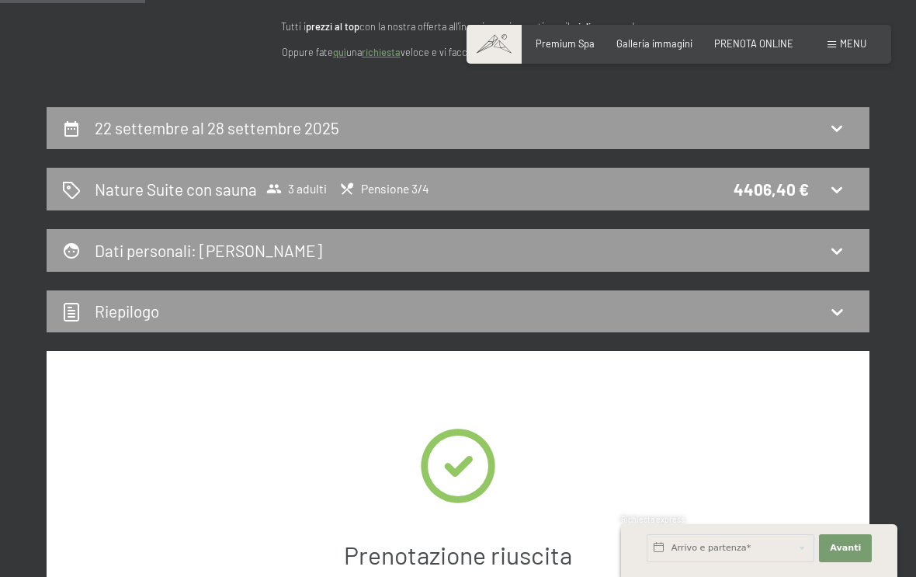
click at [841, 309] on icon at bounding box center [836, 312] width 11 height 6
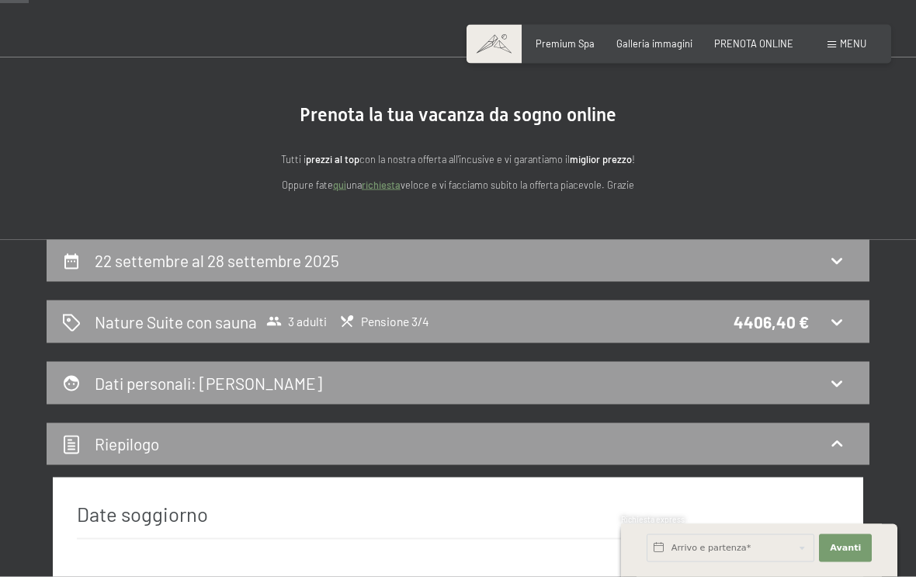
scroll to position [0, 0]
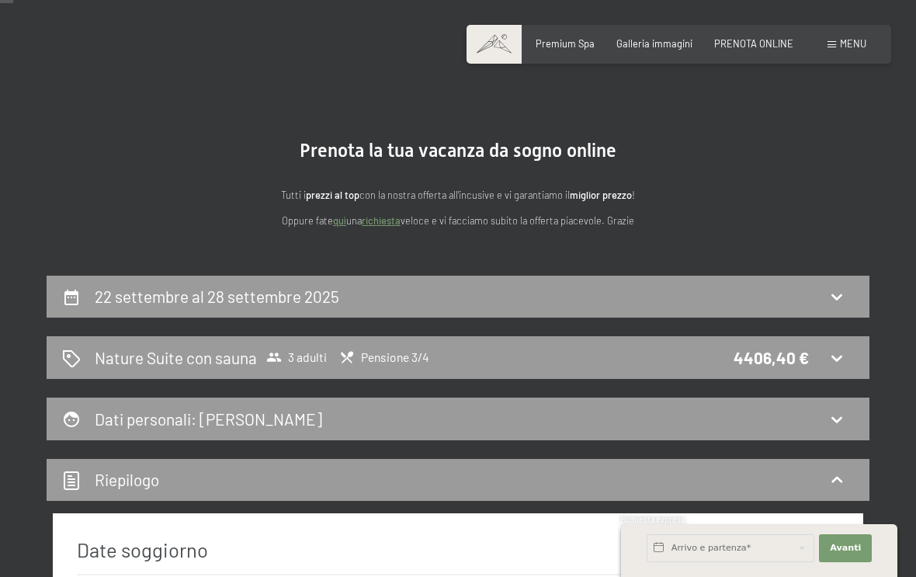
click at [842, 357] on icon at bounding box center [836, 358] width 19 height 19
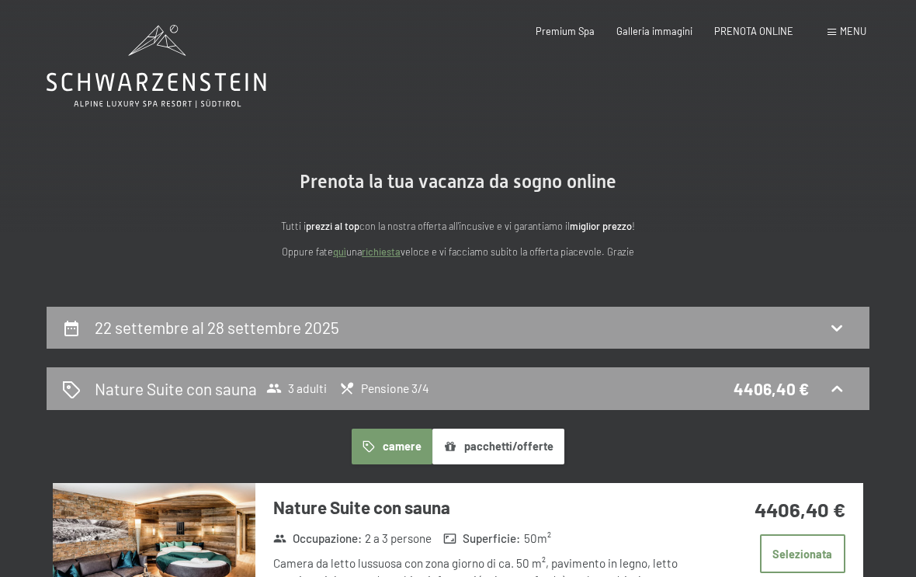
click at [841, 36] on span "Menu" at bounding box center [853, 31] width 26 height 12
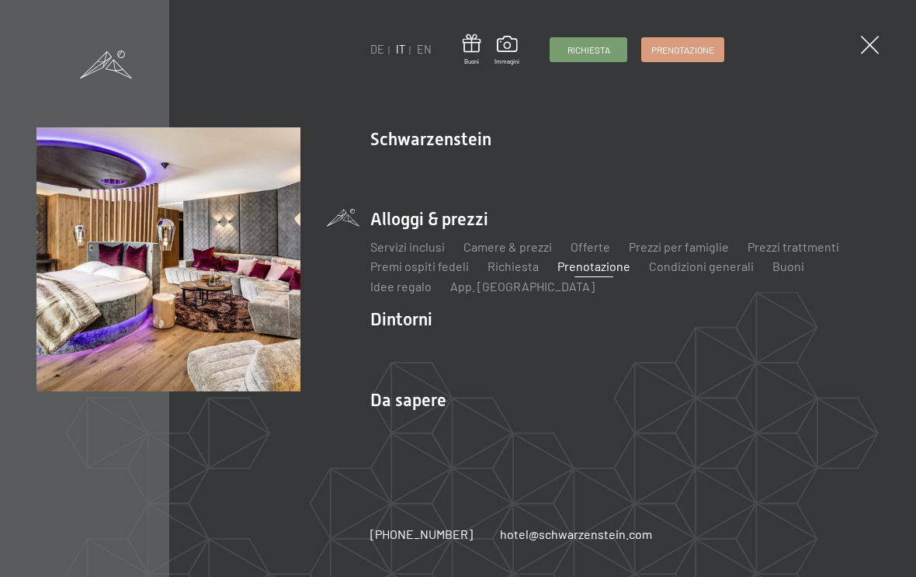
click at [517, 247] on link "Camere & prezzi" at bounding box center [507, 246] width 88 height 15
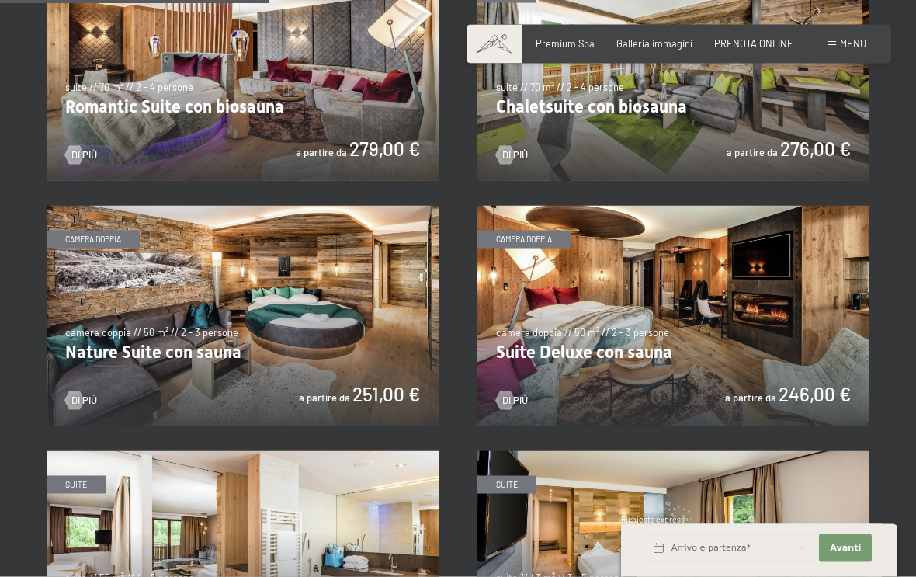
scroll to position [1104, 0]
click at [331, 340] on span "Consenso marketing*" at bounding box center [365, 333] width 117 height 16
click at [300, 340] on input "Consenso marketing*" at bounding box center [292, 333] width 16 height 16
checkbox input "false"
click at [391, 317] on img at bounding box center [243, 315] width 392 height 220
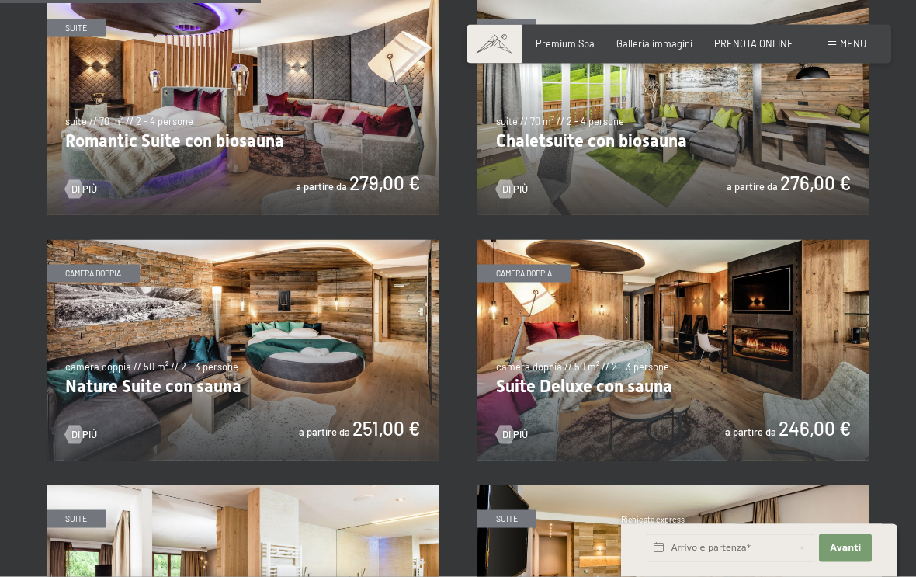
scroll to position [1070, 0]
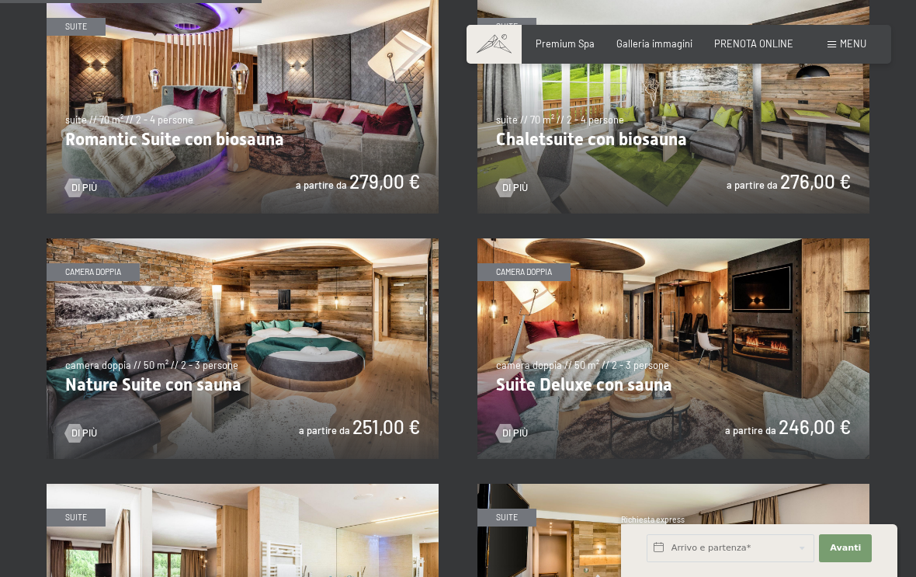
click at [731, 340] on img at bounding box center [673, 348] width 392 height 220
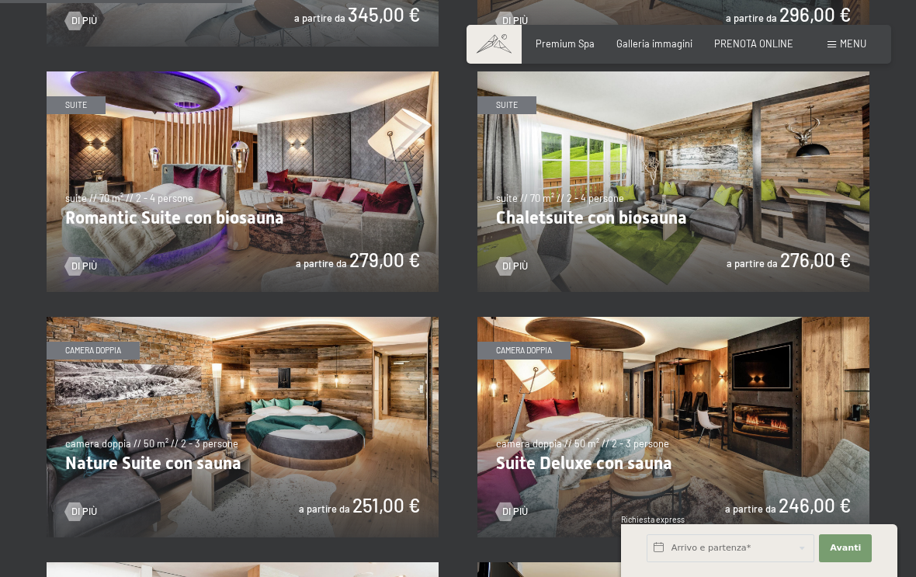
scroll to position [991, 0]
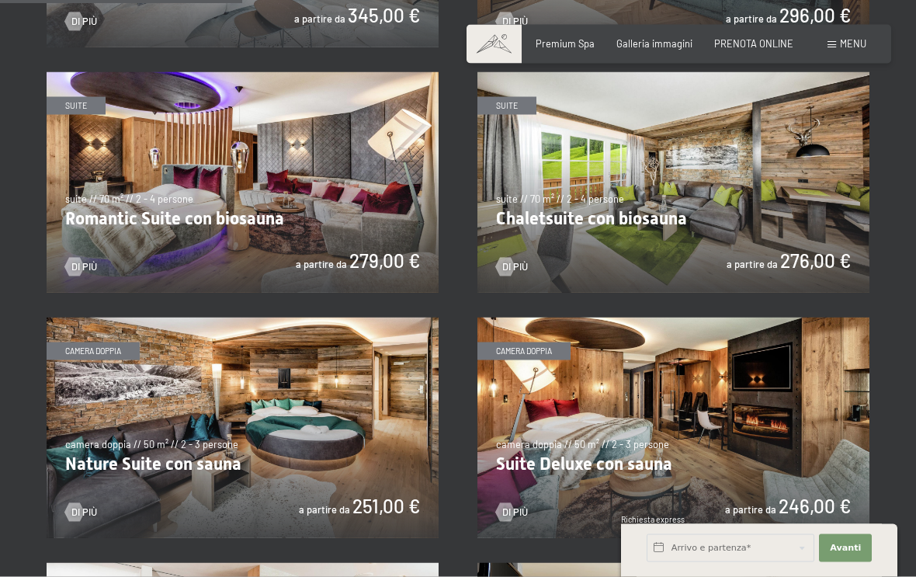
click at [338, 406] on img at bounding box center [243, 427] width 392 height 220
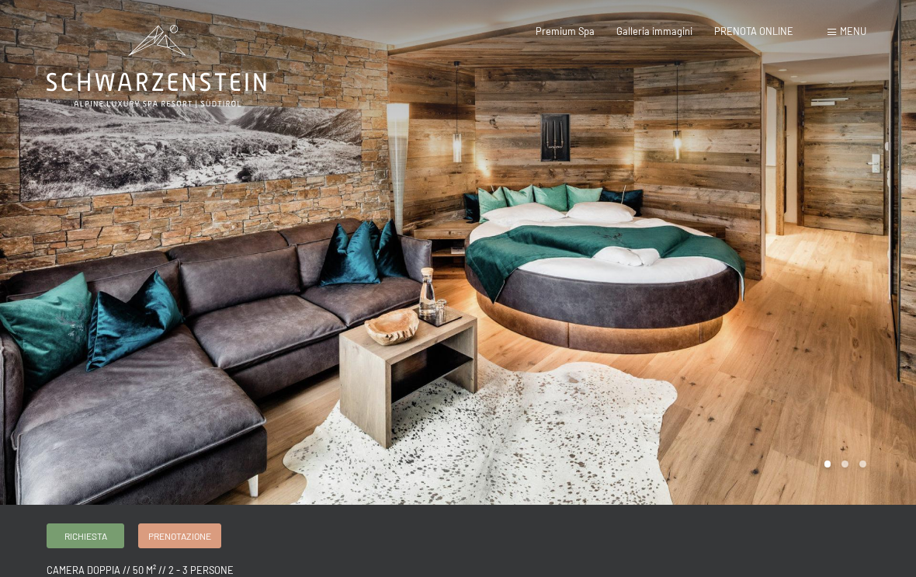
click at [847, 34] on span "Menu" at bounding box center [853, 31] width 26 height 12
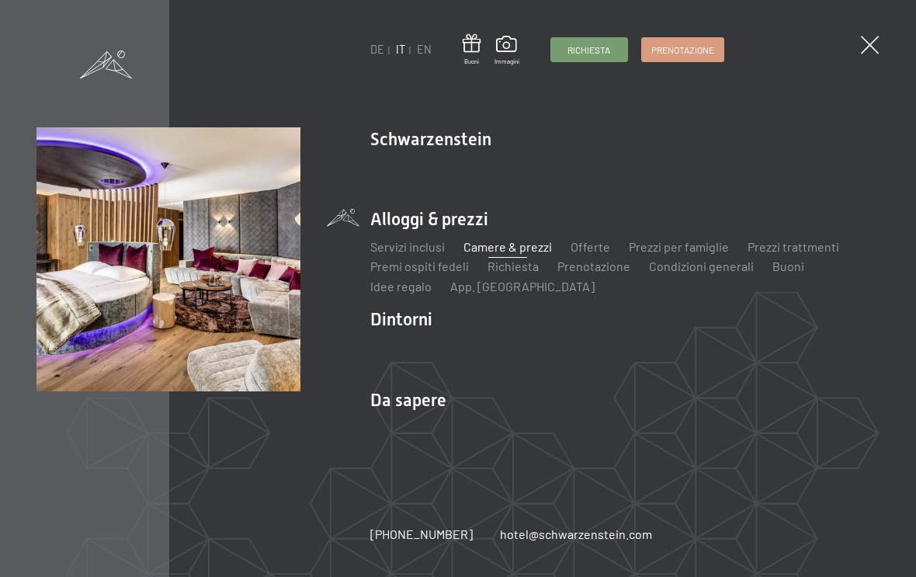
click at [433, 267] on link "Premi ospiti fedeli" at bounding box center [419, 265] width 99 height 15
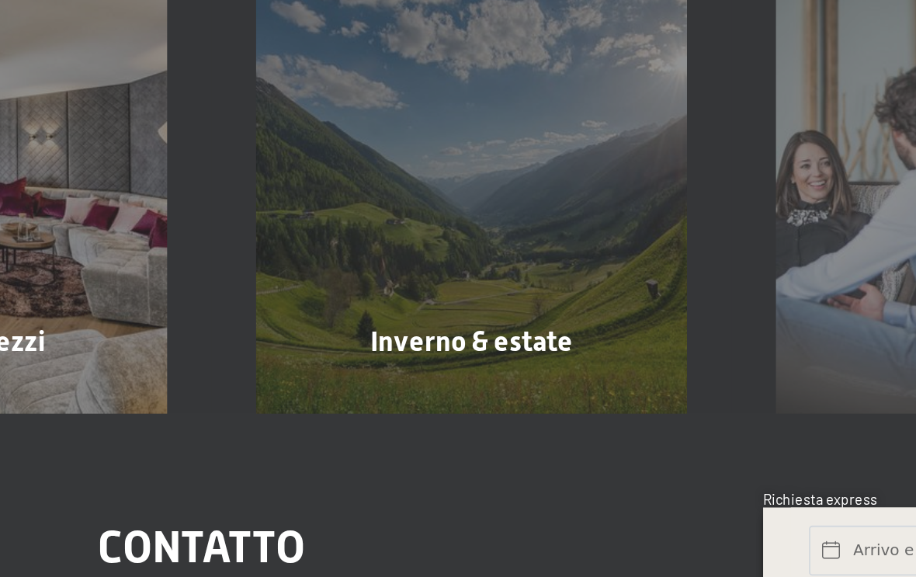
scroll to position [906, 0]
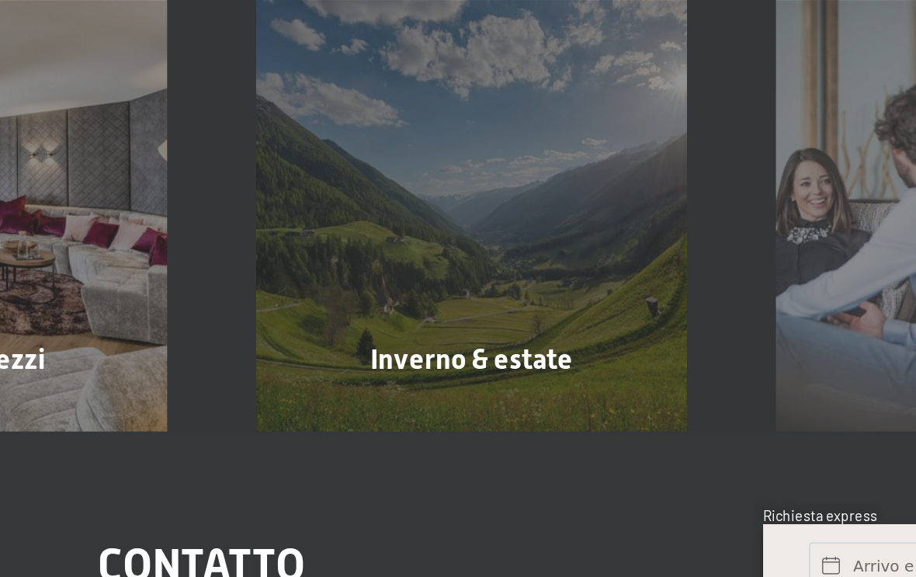
click at [313, 231] on div "Inverno & estate mostra altro" at bounding box center [458, 351] width 291 height 241
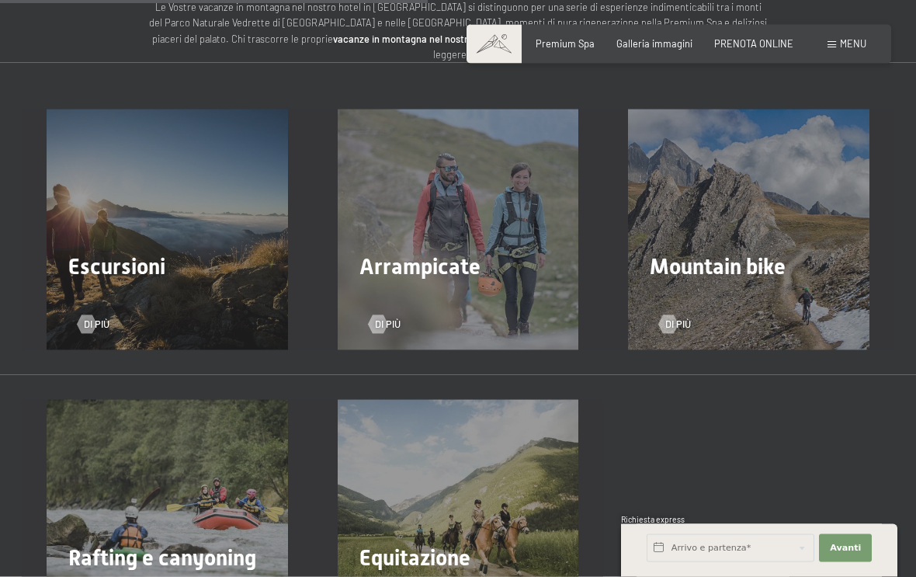
scroll to position [1814, 0]
click at [195, 179] on div "Escursioni Di più" at bounding box center [167, 229] width 291 height 241
click at [106, 253] on span "Escursioni" at bounding box center [116, 266] width 97 height 26
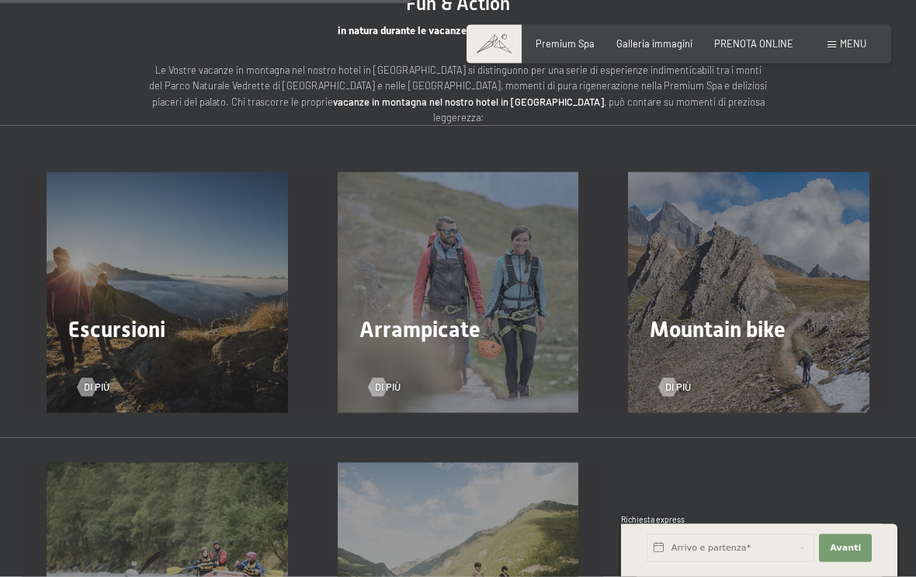
scroll to position [1751, 0]
click at [100, 380] on span "Di più" at bounding box center [97, 387] width 26 height 14
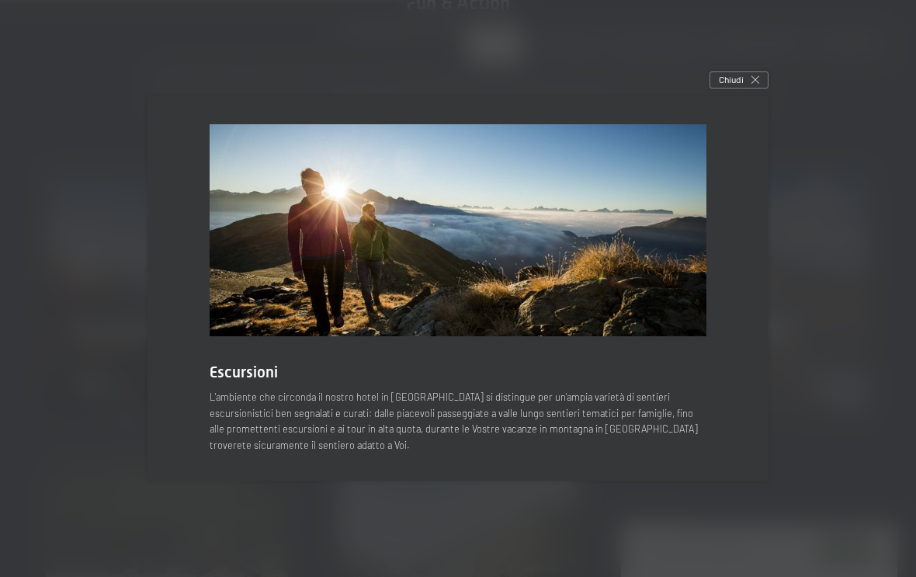
click at [758, 84] on icon at bounding box center [755, 80] width 8 height 8
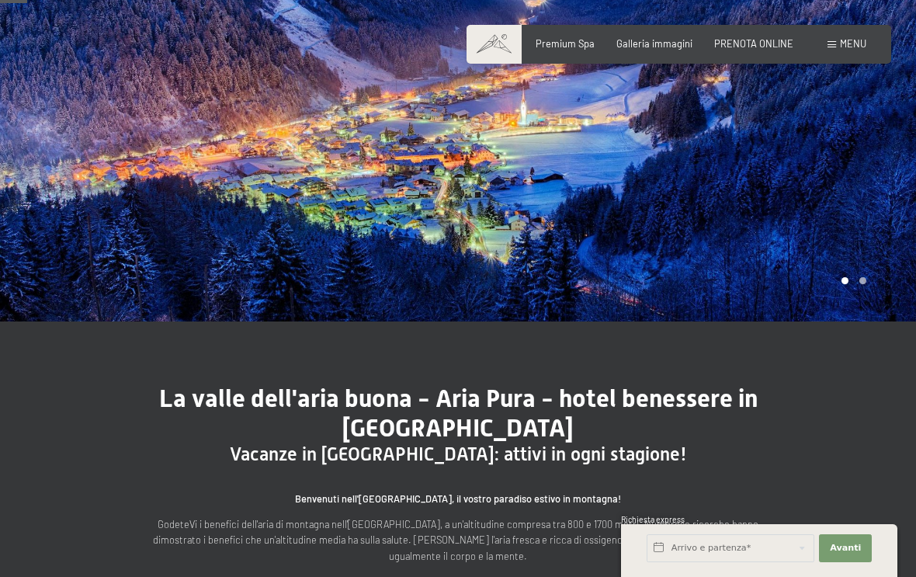
scroll to position [0, 0]
